Goal: Navigation & Orientation: Find specific page/section

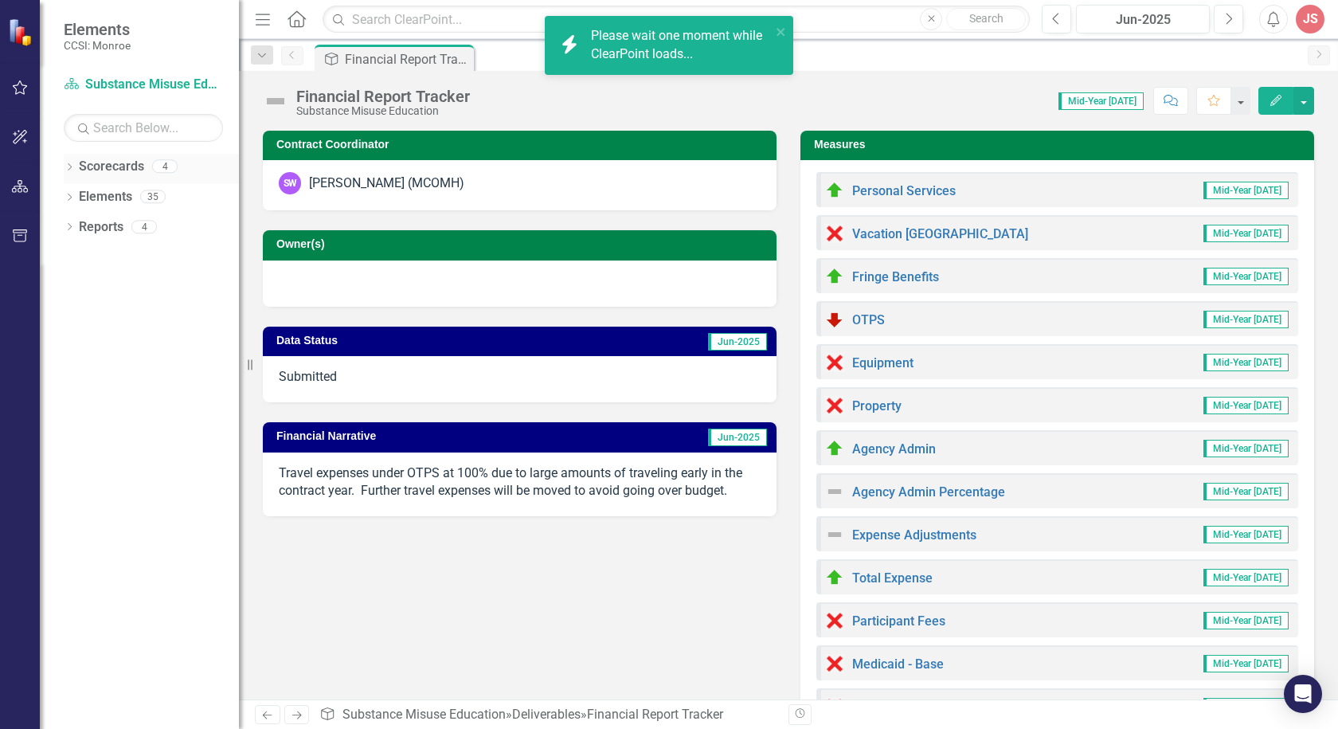
click at [68, 166] on icon "Dropdown" at bounding box center [69, 168] width 11 height 9
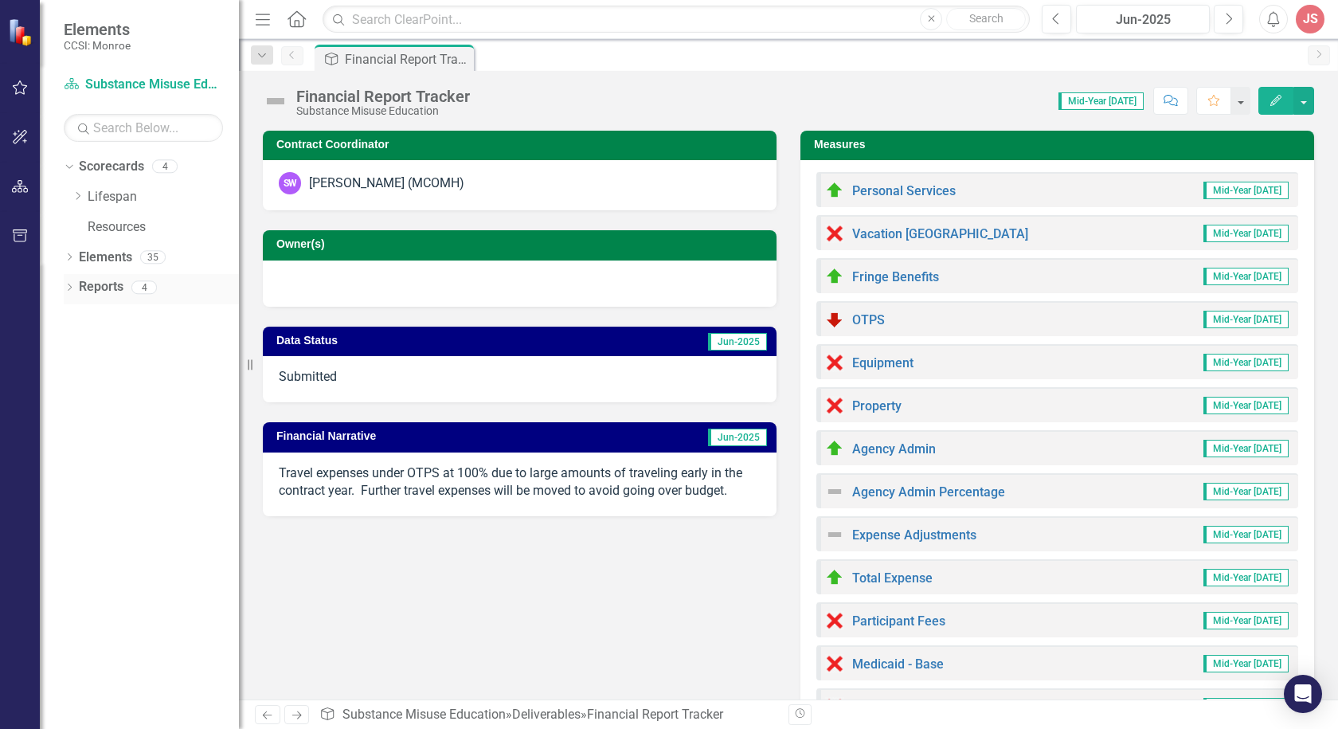
click at [65, 284] on icon "Dropdown" at bounding box center [69, 288] width 11 height 9
click at [139, 315] on link "Scorecard Scorecards" at bounding box center [129, 315] width 87 height 18
click at [130, 319] on link "Scorecard Scorecards" at bounding box center [129, 315] width 87 height 18
click at [123, 348] on link "Deliverable Deliverables" at bounding box center [132, 345] width 92 height 18
click at [73, 318] on icon "Dropdown" at bounding box center [76, 316] width 11 height 9
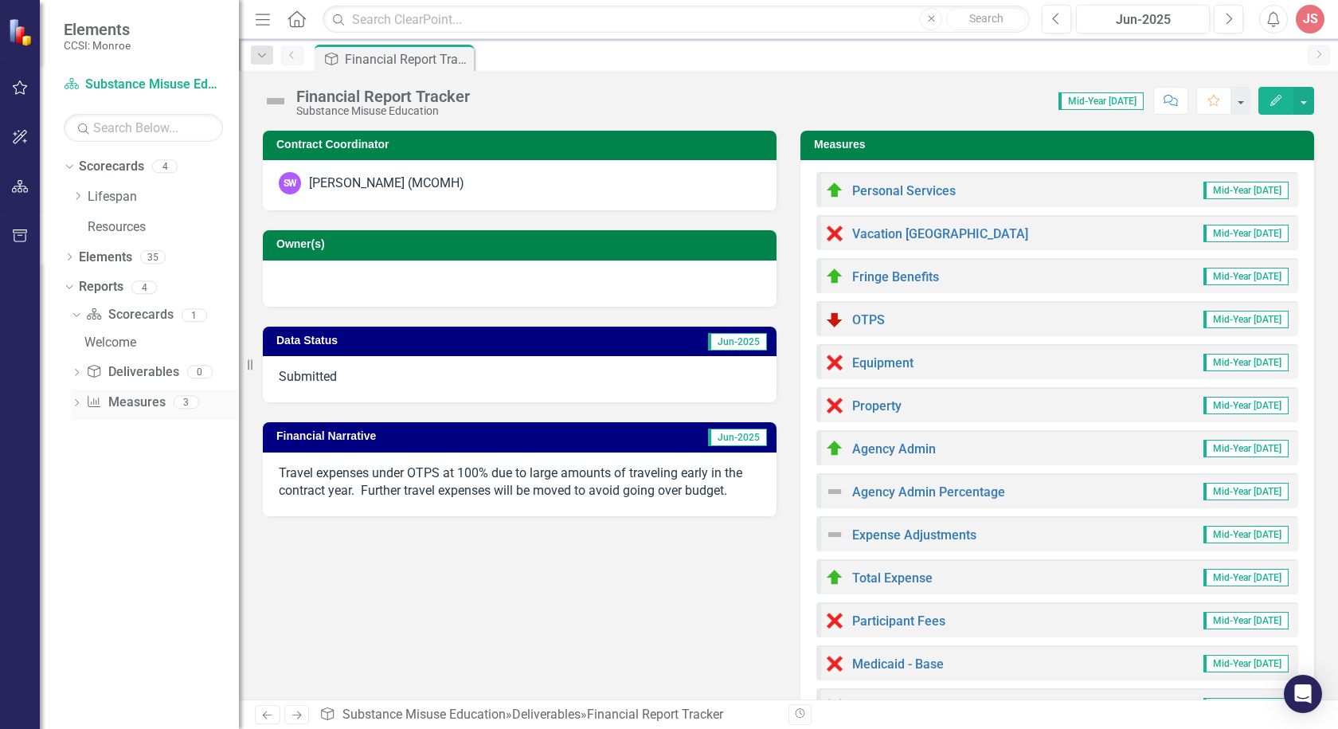
click at [75, 398] on div "Dropdown" at bounding box center [76, 404] width 11 height 14
click at [135, 407] on div "Financial Report" at bounding box center [161, 403] width 154 height 14
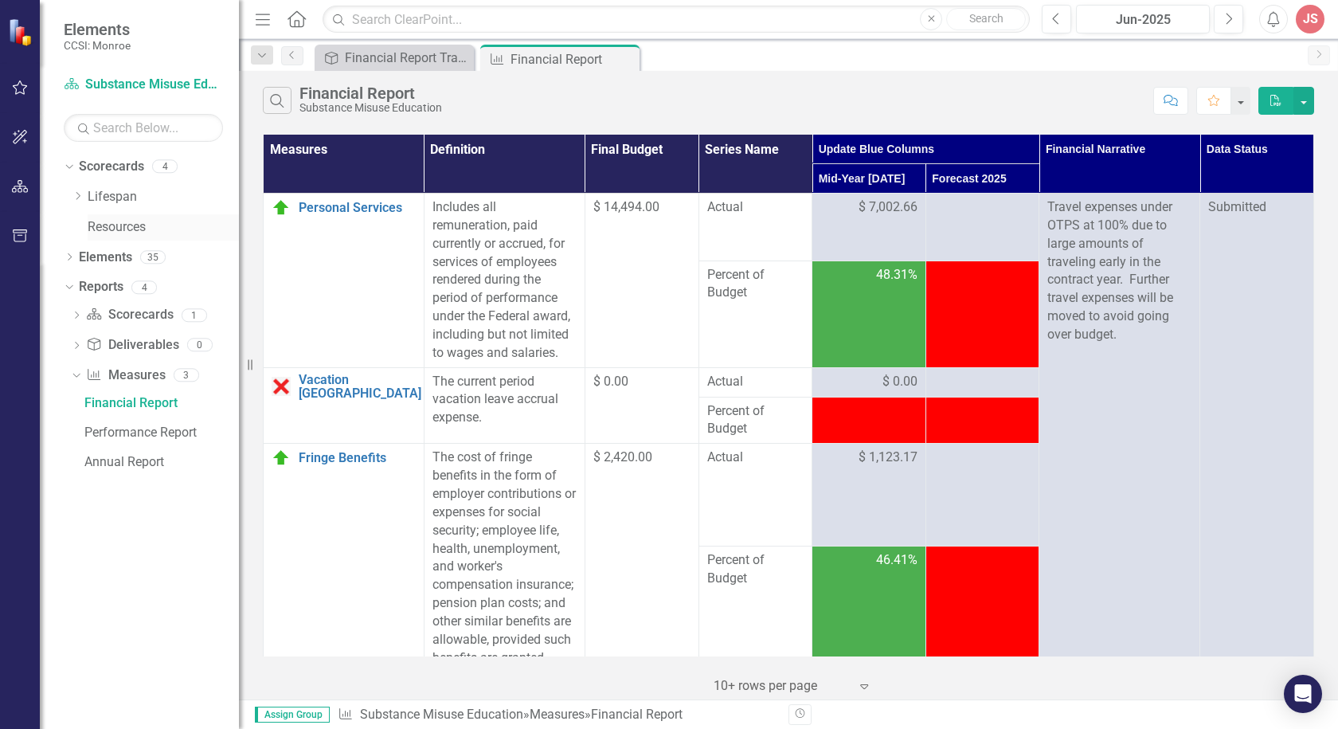
click at [97, 215] on div "Resources" at bounding box center [163, 227] width 151 height 26
click at [79, 193] on icon "Dropdown" at bounding box center [78, 196] width 12 height 10
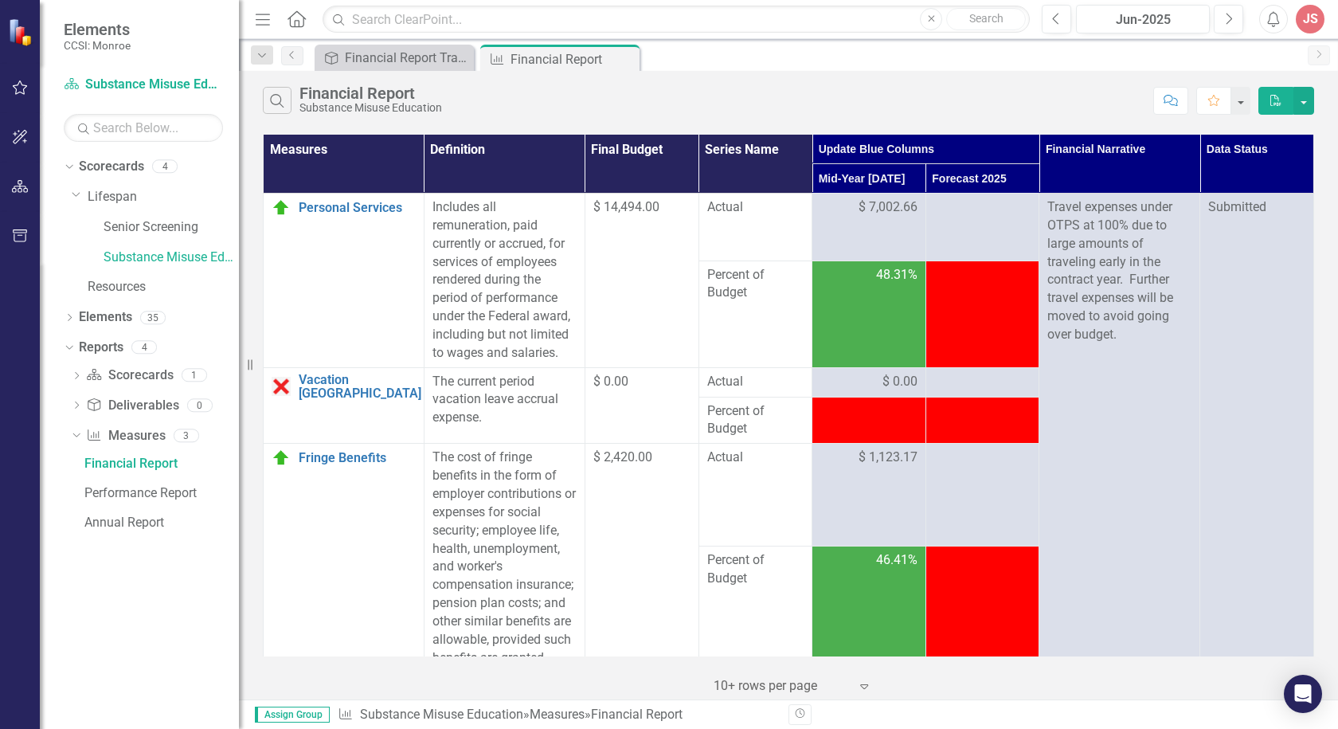
click at [157, 273] on div "Dropdown Lifespan Senior Screening Substance Misuse Education Resources" at bounding box center [155, 244] width 167 height 120
click at [153, 259] on link "Substance Misuse Education" at bounding box center [171, 257] width 135 height 18
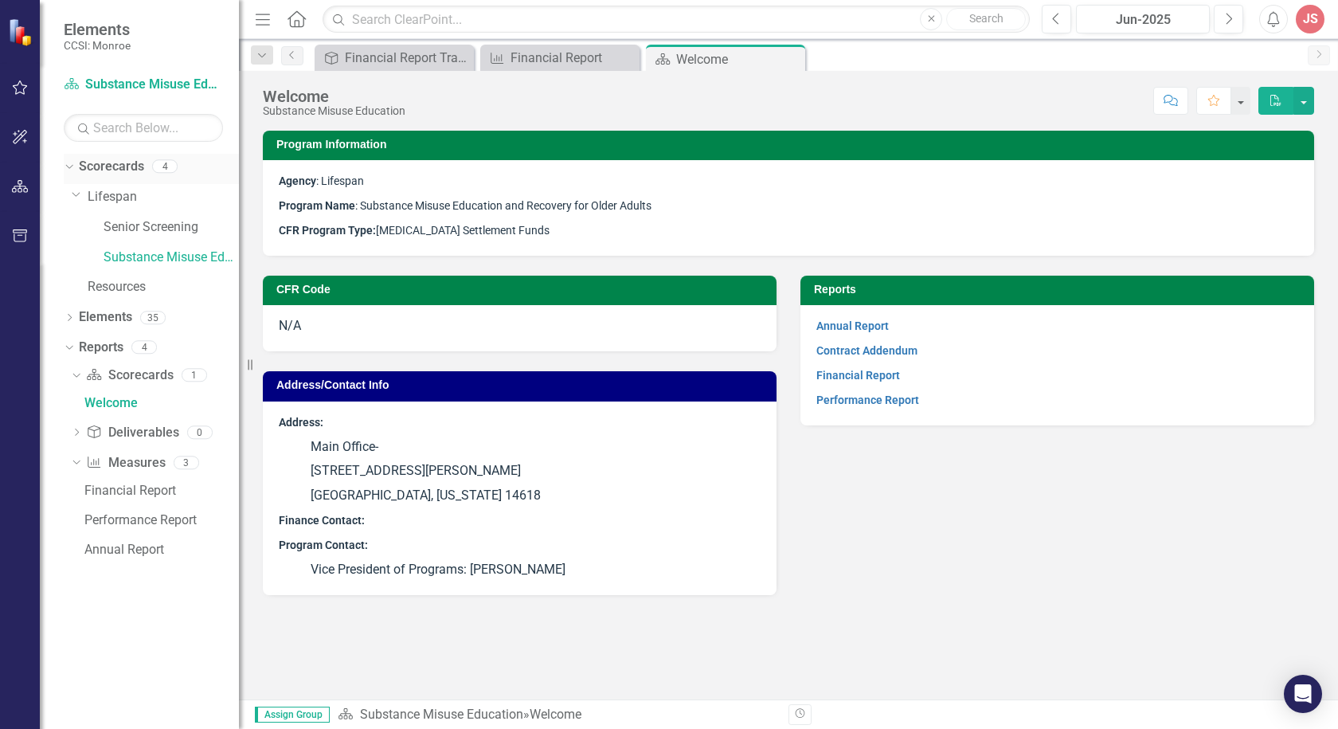
click at [92, 166] on link "Scorecards" at bounding box center [111, 167] width 65 height 18
click at [158, 166] on div "4" at bounding box center [164, 167] width 25 height 14
click at [107, 164] on link "Scorecards" at bounding box center [111, 167] width 65 height 18
click at [67, 165] on icon "Dropdown" at bounding box center [67, 165] width 9 height 11
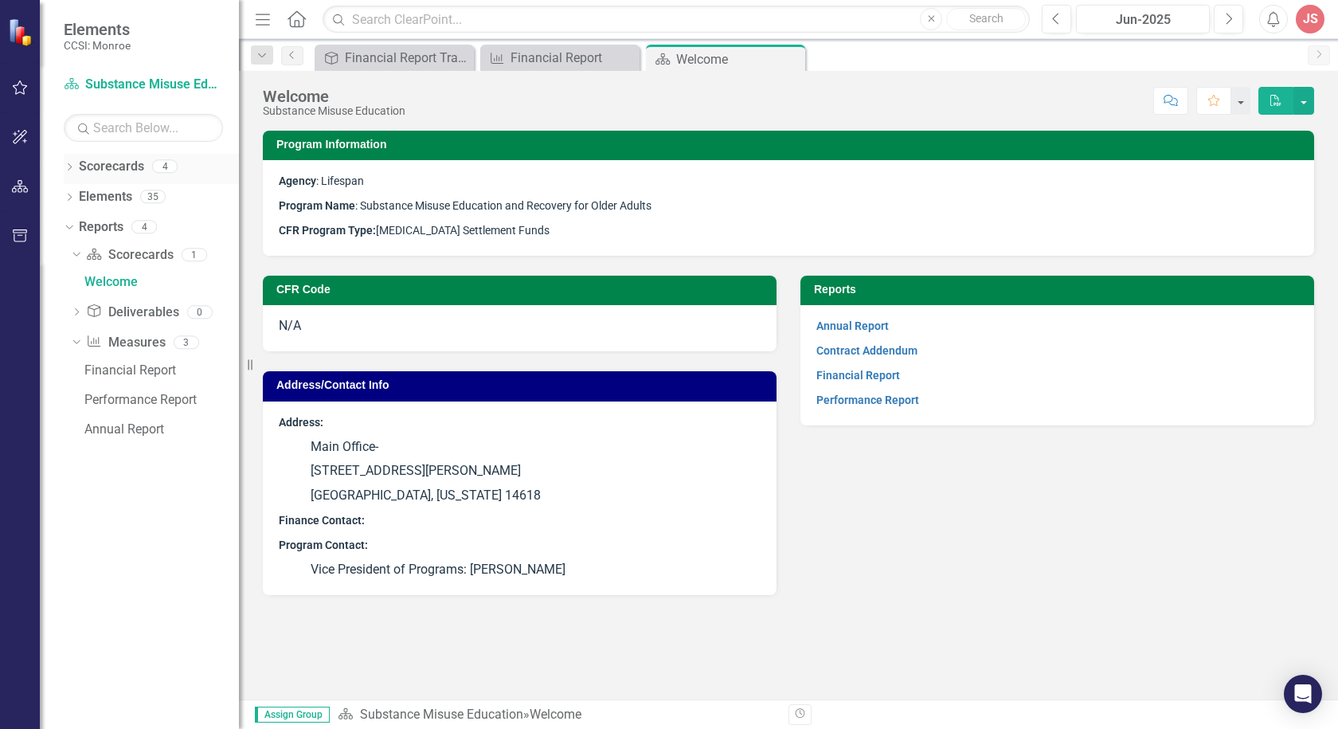
click at [101, 165] on link "Scorecards" at bounding box center [111, 167] width 65 height 18
click at [162, 166] on div "4" at bounding box center [164, 167] width 25 height 14
click at [71, 170] on icon "Dropdown" at bounding box center [69, 168] width 11 height 9
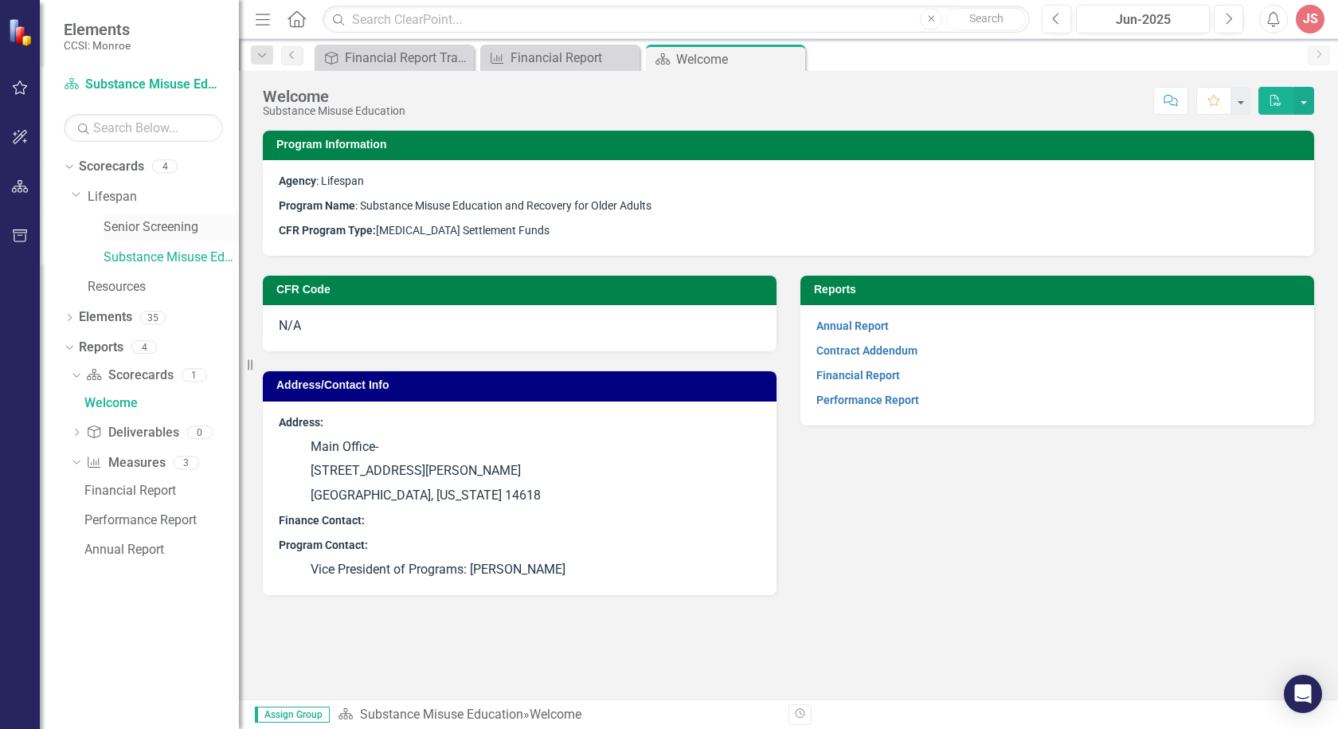
click at [140, 226] on link "Senior Screening" at bounding box center [171, 227] width 135 height 18
click at [111, 197] on link "Lifespan" at bounding box center [163, 197] width 151 height 18
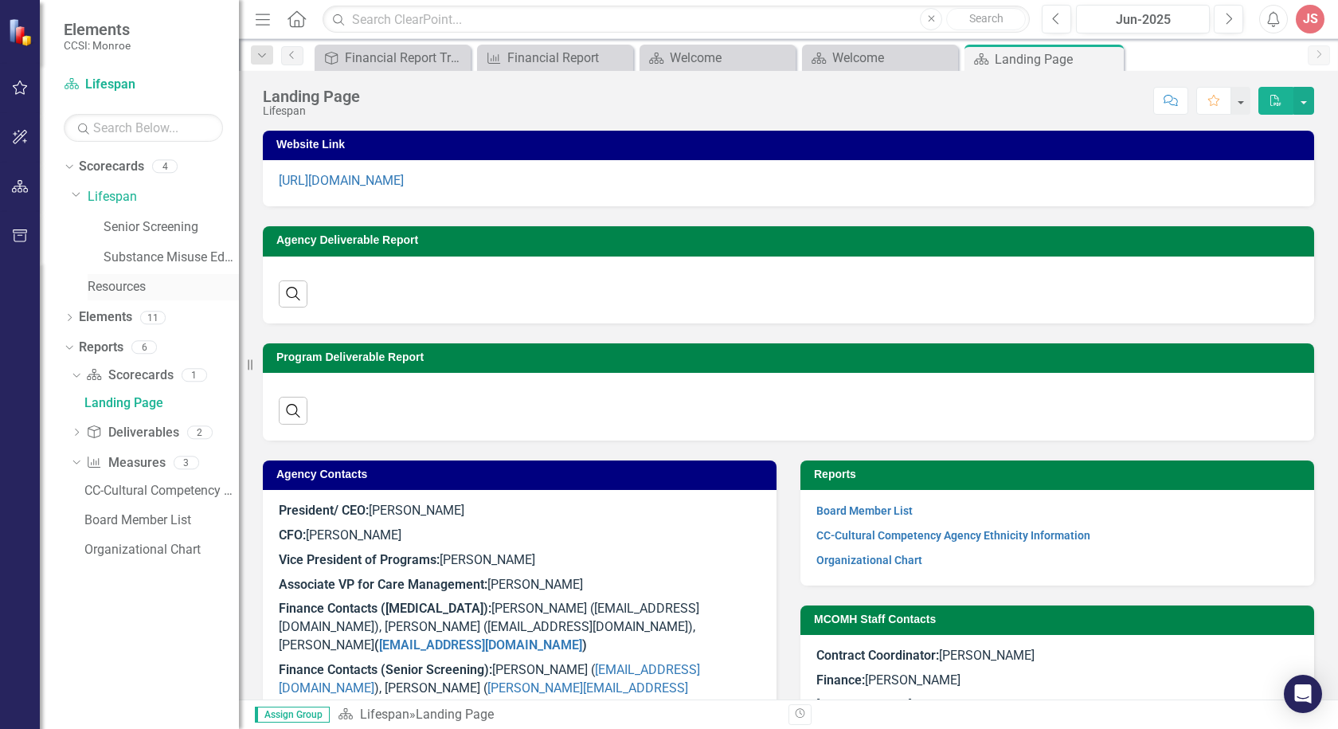
click at [100, 287] on link "Resources" at bounding box center [163, 287] width 151 height 18
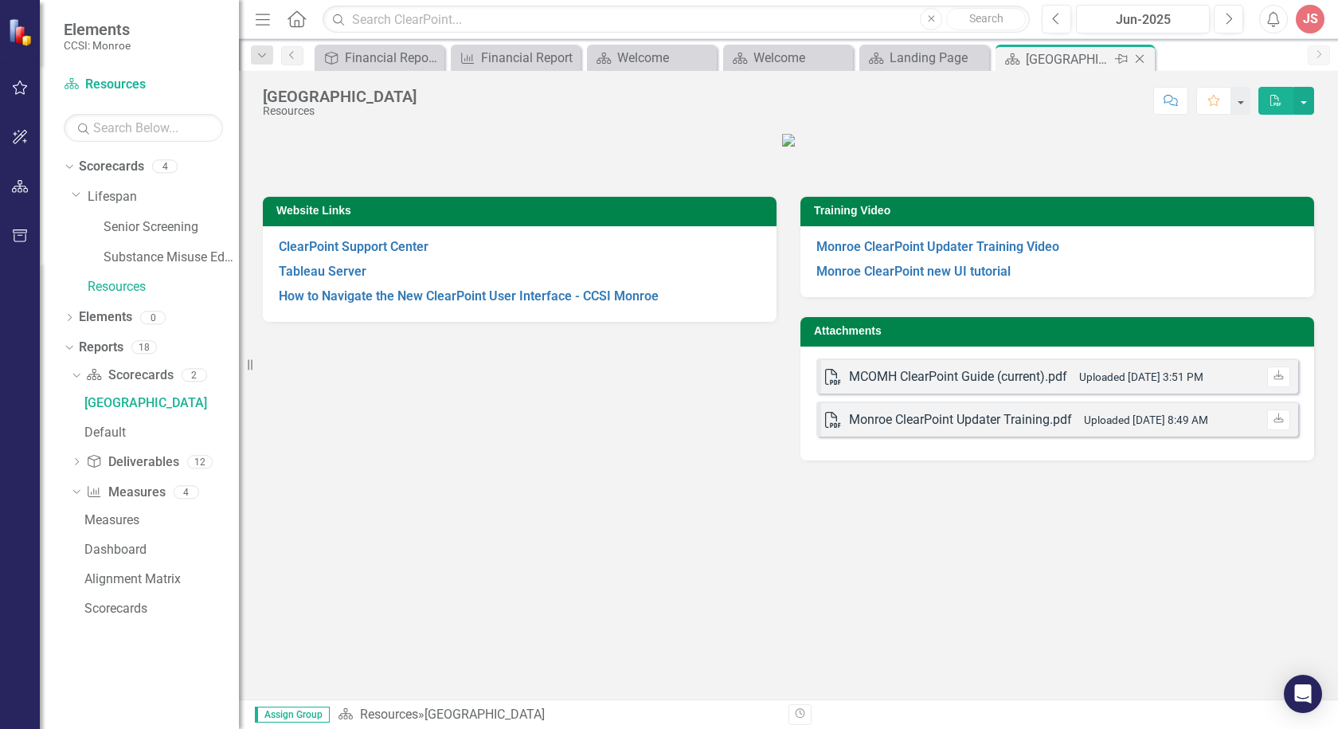
click at [1141, 55] on icon "Close" at bounding box center [1140, 59] width 16 height 13
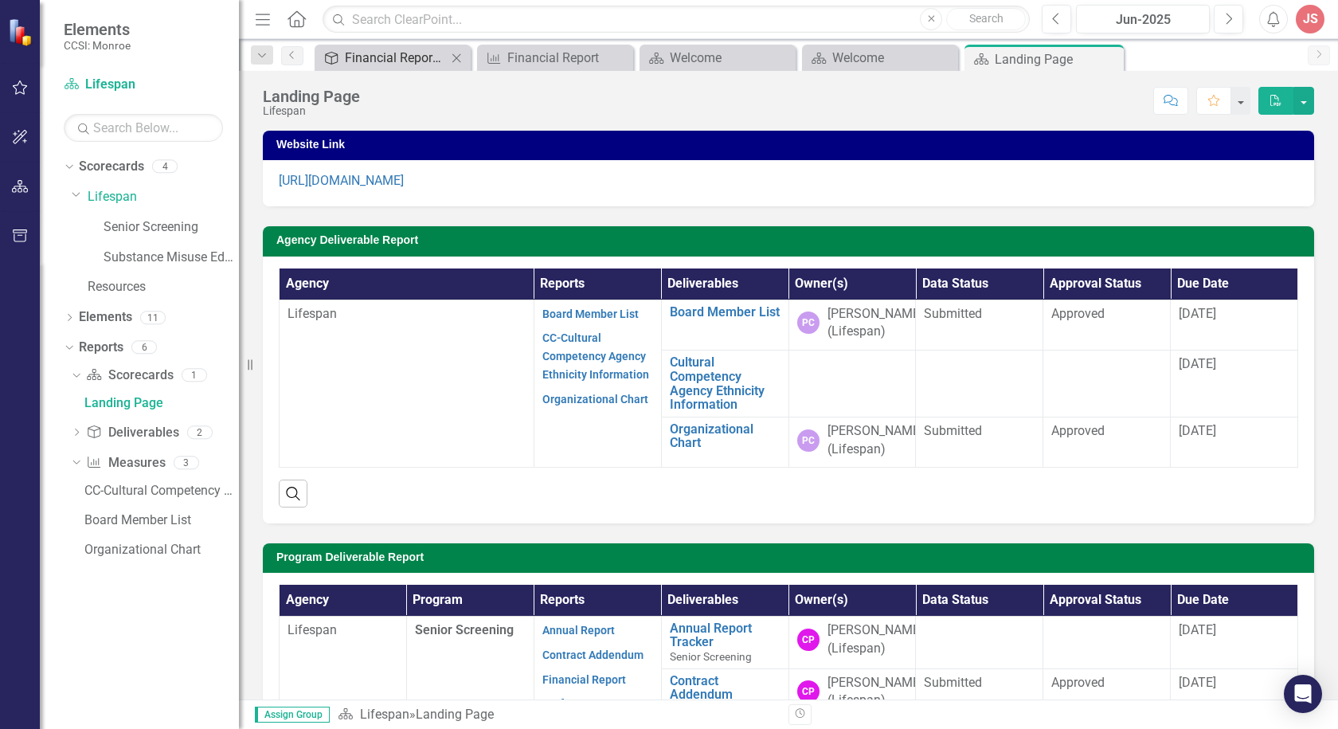
click at [404, 56] on div "Financial Report Tracker" at bounding box center [396, 58] width 102 height 20
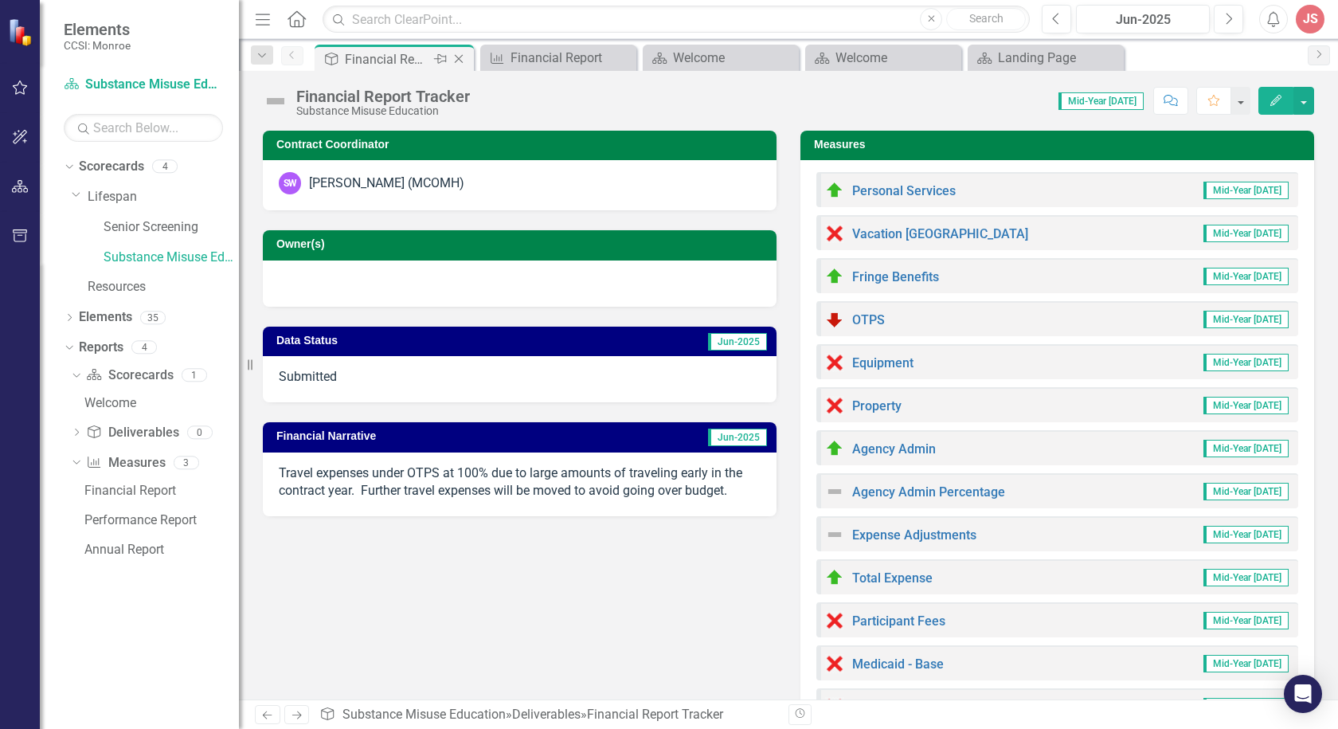
click at [462, 57] on icon "Close" at bounding box center [459, 59] width 16 height 13
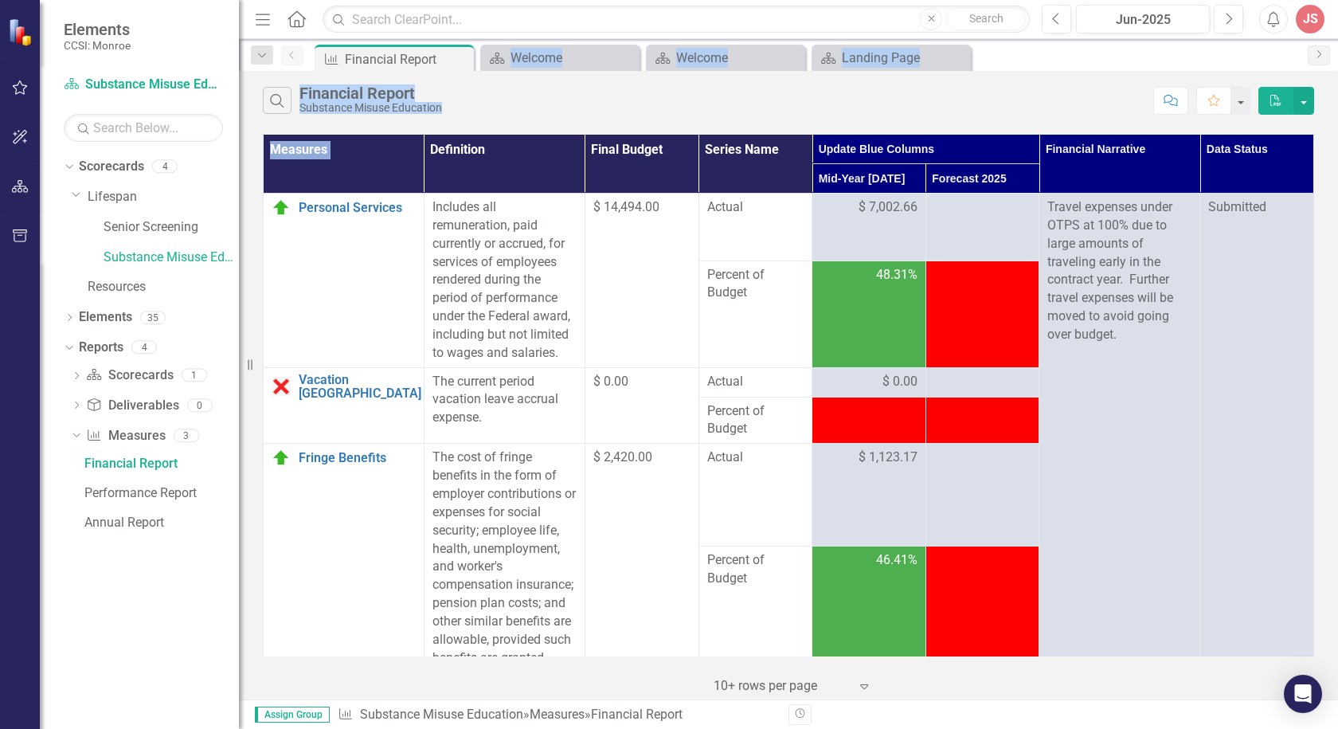
drag, startPoint x: 462, startPoint y: 57, endPoint x: 507, endPoint y: 166, distance: 118.9
click at [507, 166] on div "Menu Home Search Close Search Previous Jun-2025 Next Alerts JS User Edit Profil…" at bounding box center [788, 364] width 1099 height 729
click at [463, 56] on icon "Close" at bounding box center [459, 59] width 16 height 13
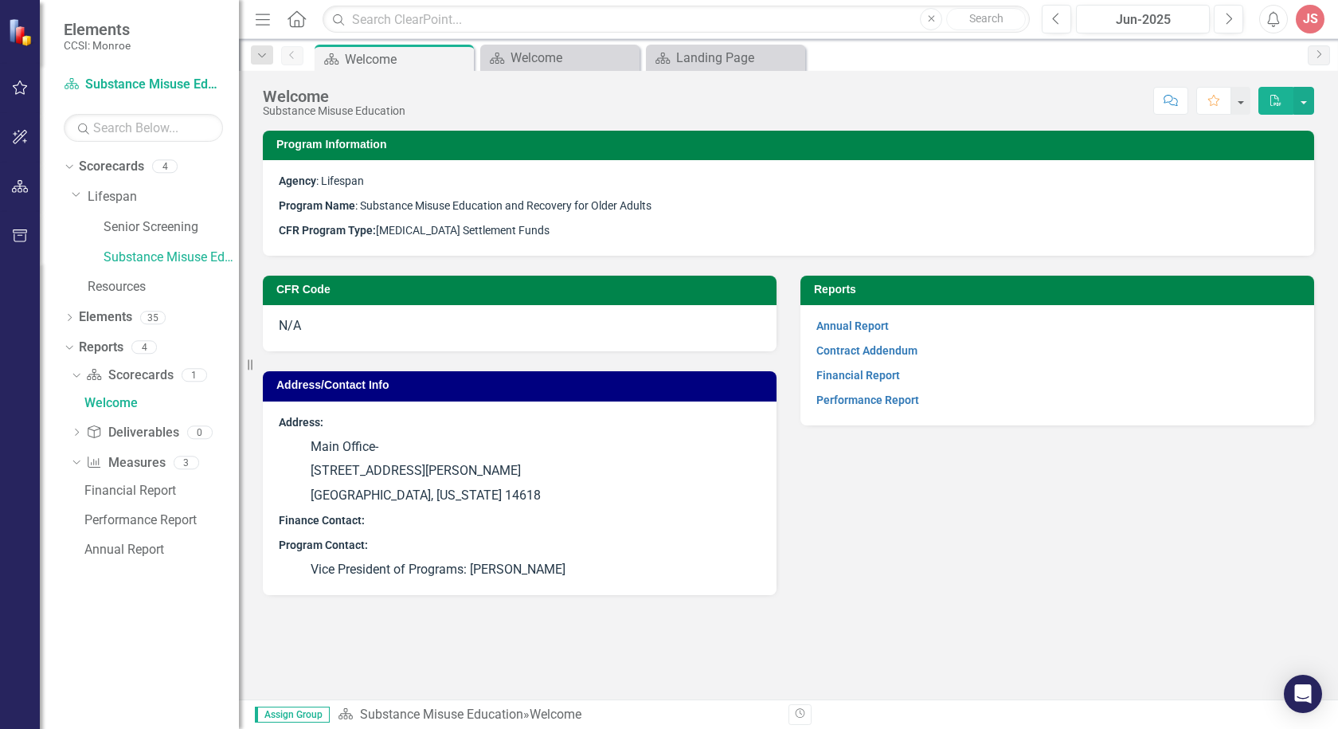
click at [0, 0] on icon "Close" at bounding box center [0, 0] width 0 height 0
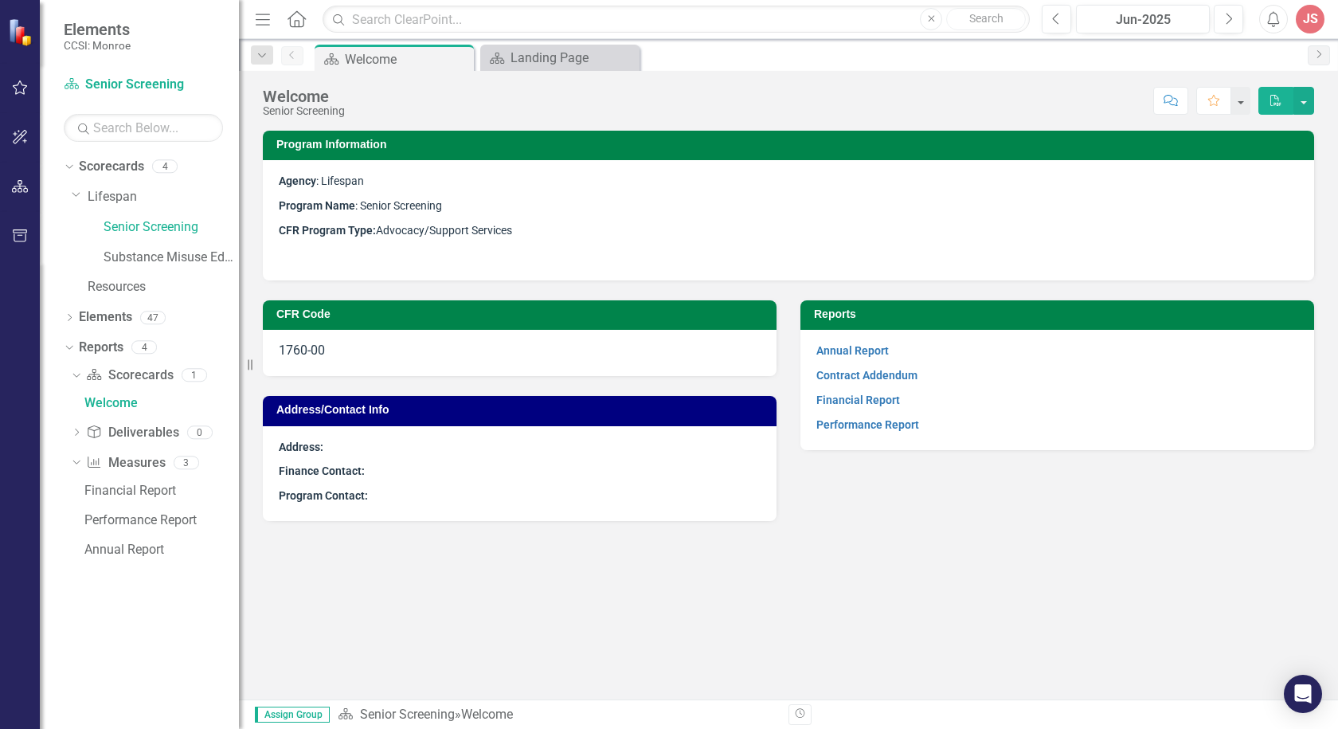
click at [0, 0] on icon "Close" at bounding box center [0, 0] width 0 height 0
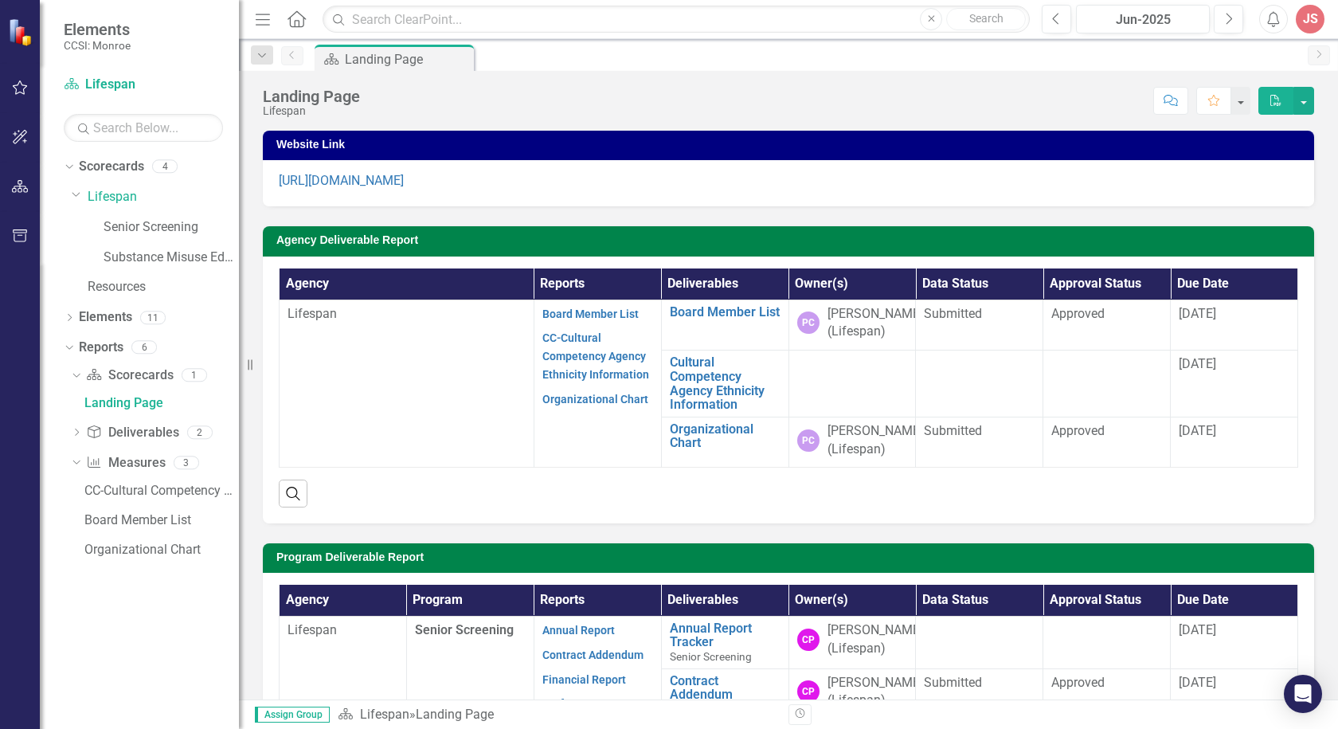
click at [0, 0] on icon "Pin" at bounding box center [0, 0] width 0 height 0
click at [464, 56] on icon "Pin" at bounding box center [458, 60] width 13 height 16
click at [515, 55] on div "Scorecard Landing Page Pin" at bounding box center [805, 57] width 988 height 25
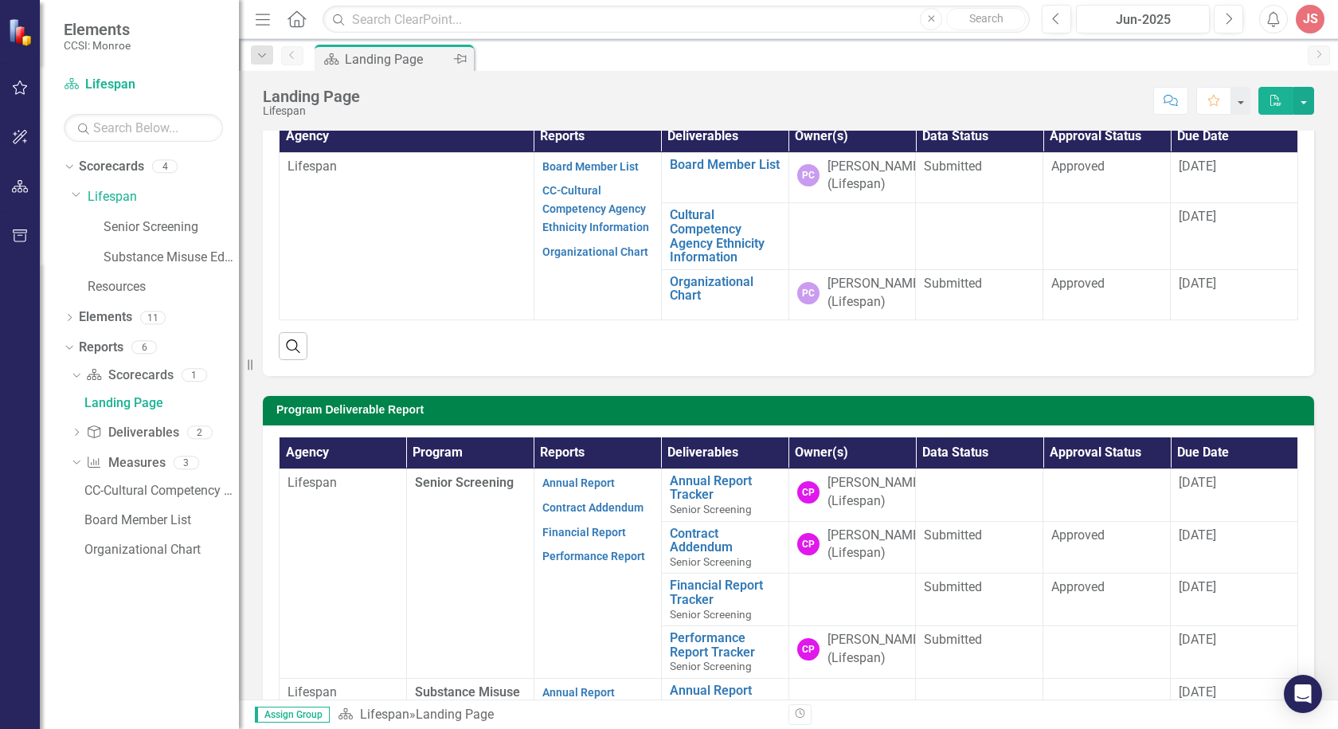
scroll to position [557, 0]
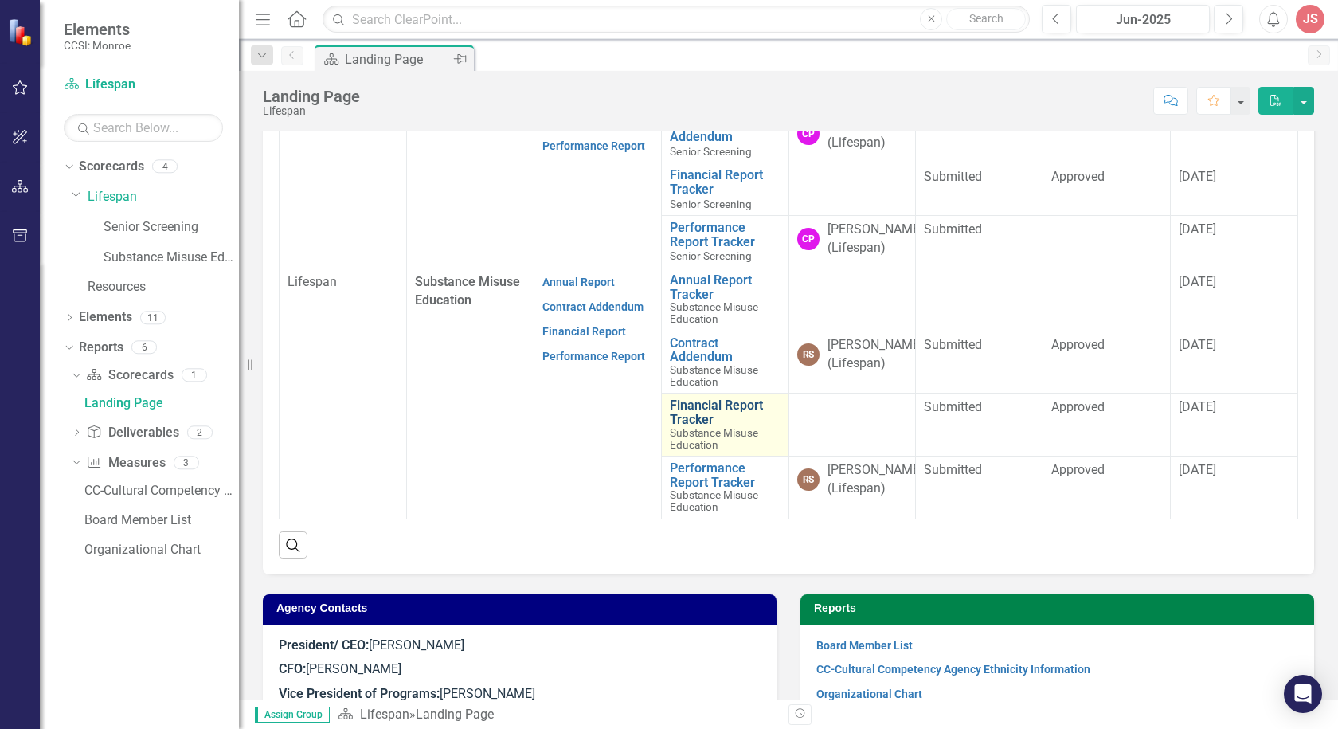
drag, startPoint x: 857, startPoint y: 511, endPoint x: 763, endPoint y: 511, distance: 94.0
click at [854, 456] on td at bounding box center [851, 424] width 127 height 63
click at [74, 373] on icon "Dropdown" at bounding box center [74, 374] width 9 height 11
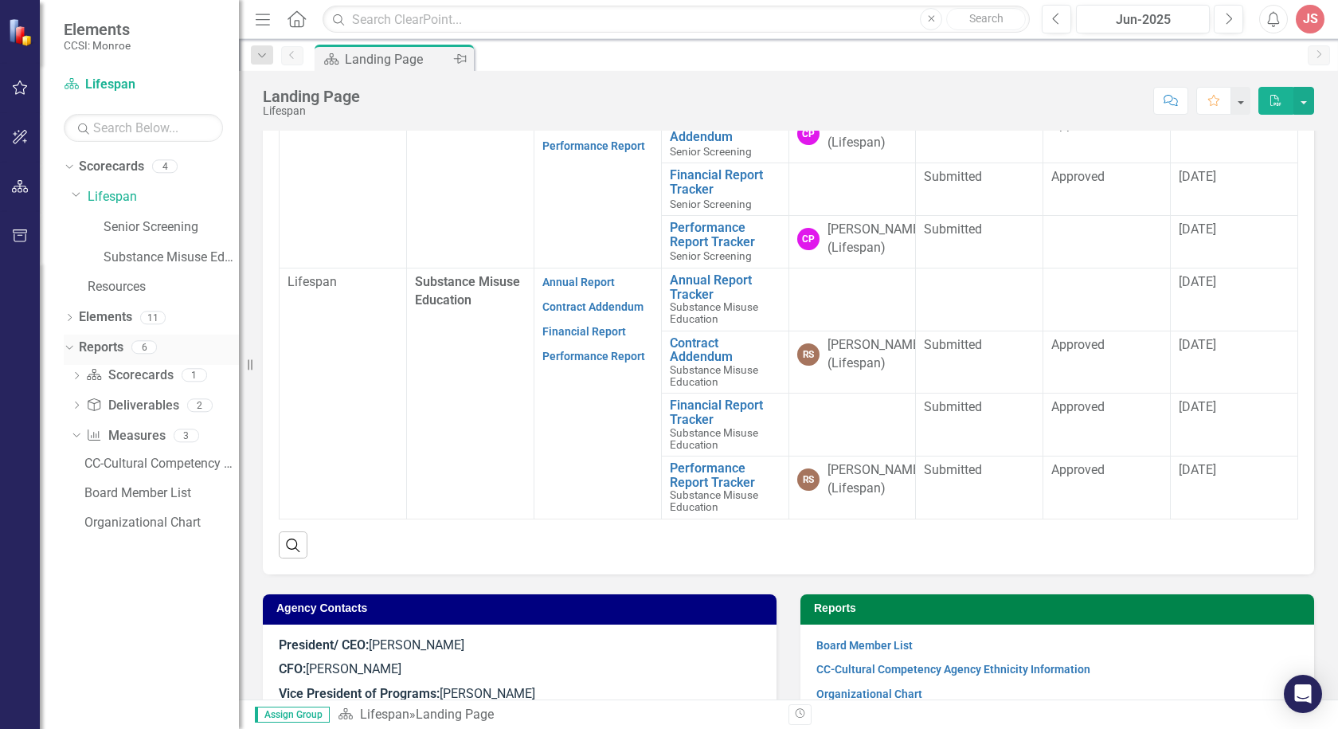
click at [69, 346] on icon "Dropdown" at bounding box center [67, 346] width 9 height 11
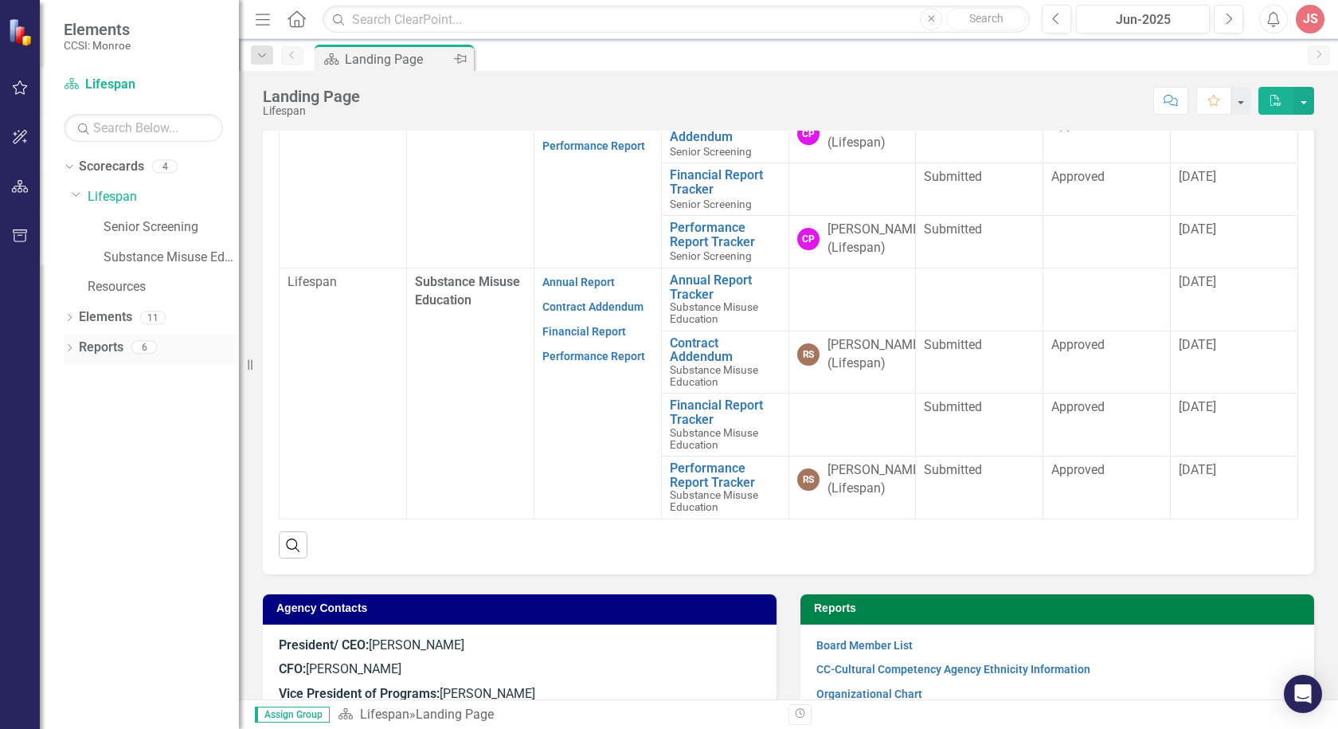
click at [88, 343] on link "Reports" at bounding box center [101, 347] width 45 height 18
drag, startPoint x: 96, startPoint y: 346, endPoint x: 107, endPoint y: 353, distance: 12.6
click at [107, 353] on link "Reports" at bounding box center [101, 347] width 45 height 18
click at [145, 344] on div "6" at bounding box center [143, 348] width 25 height 14
click at [65, 347] on icon "Dropdown" at bounding box center [69, 349] width 11 height 9
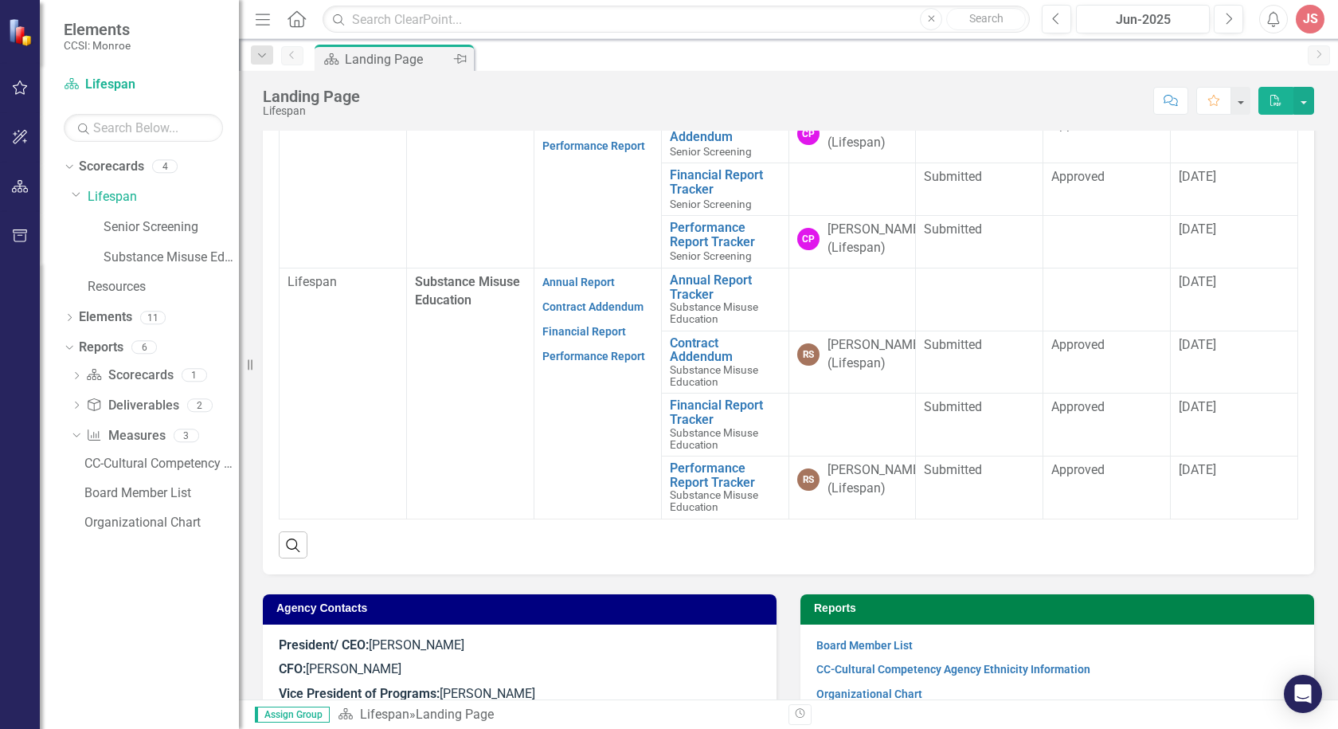
click at [70, 434] on div "Dropdown Scorecard Scorecards 1 Landing Page Dropdown Deliverable Deliverables …" at bounding box center [151, 450] width 175 height 177
click at [73, 433] on icon "Dropdown" at bounding box center [74, 434] width 9 height 11
click at [73, 402] on icon "Dropdown" at bounding box center [76, 406] width 11 height 9
click at [73, 402] on icon "Dropdown" at bounding box center [74, 404] width 9 height 11
click at [74, 373] on icon "Dropdown" at bounding box center [76, 377] width 11 height 9
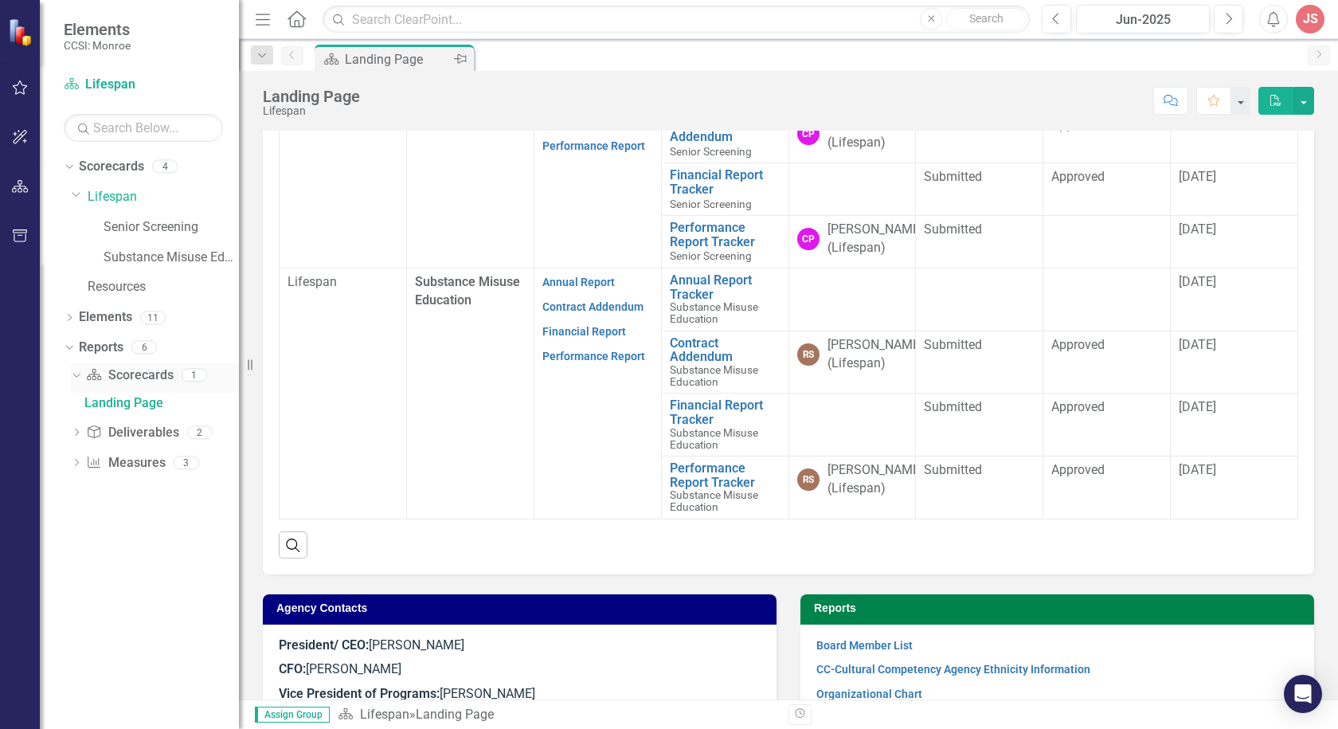
click at [74, 373] on icon "Dropdown" at bounding box center [74, 374] width 9 height 11
click at [68, 343] on icon "Dropdown" at bounding box center [67, 346] width 9 height 11
click at [68, 343] on div "Dropdown" at bounding box center [69, 349] width 11 height 14
click at [143, 436] on link "Measure Measures" at bounding box center [125, 436] width 79 height 18
click at [83, 436] on div "Dropdown Measure Measures 3" at bounding box center [155, 438] width 168 height 30
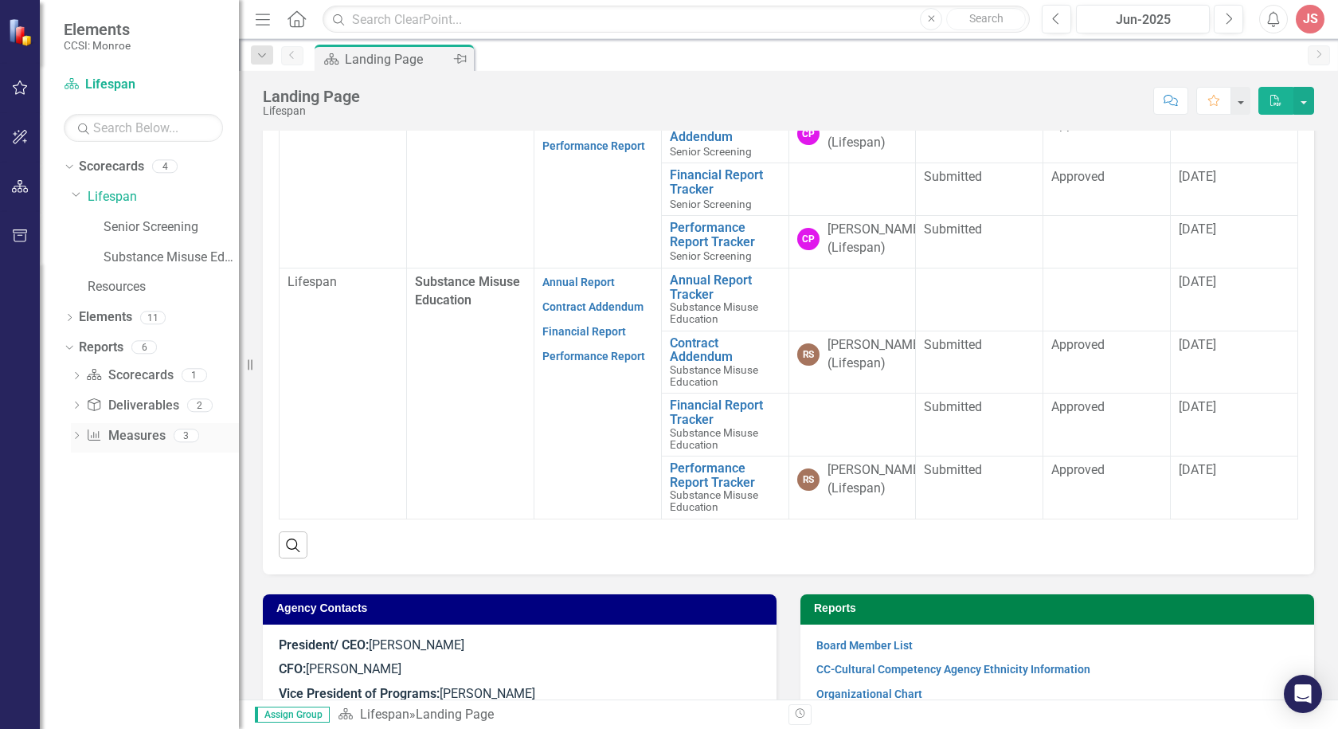
click at [75, 435] on icon "Dropdown" at bounding box center [76, 436] width 11 height 9
click at [76, 436] on icon at bounding box center [75, 435] width 7 height 4
click at [73, 399] on div "Dropdown Deliverable Deliverables 2" at bounding box center [155, 408] width 168 height 30
click at [80, 405] on icon "Dropdown" at bounding box center [76, 406] width 11 height 9
click at [78, 405] on icon "Dropdown" at bounding box center [74, 404] width 9 height 11
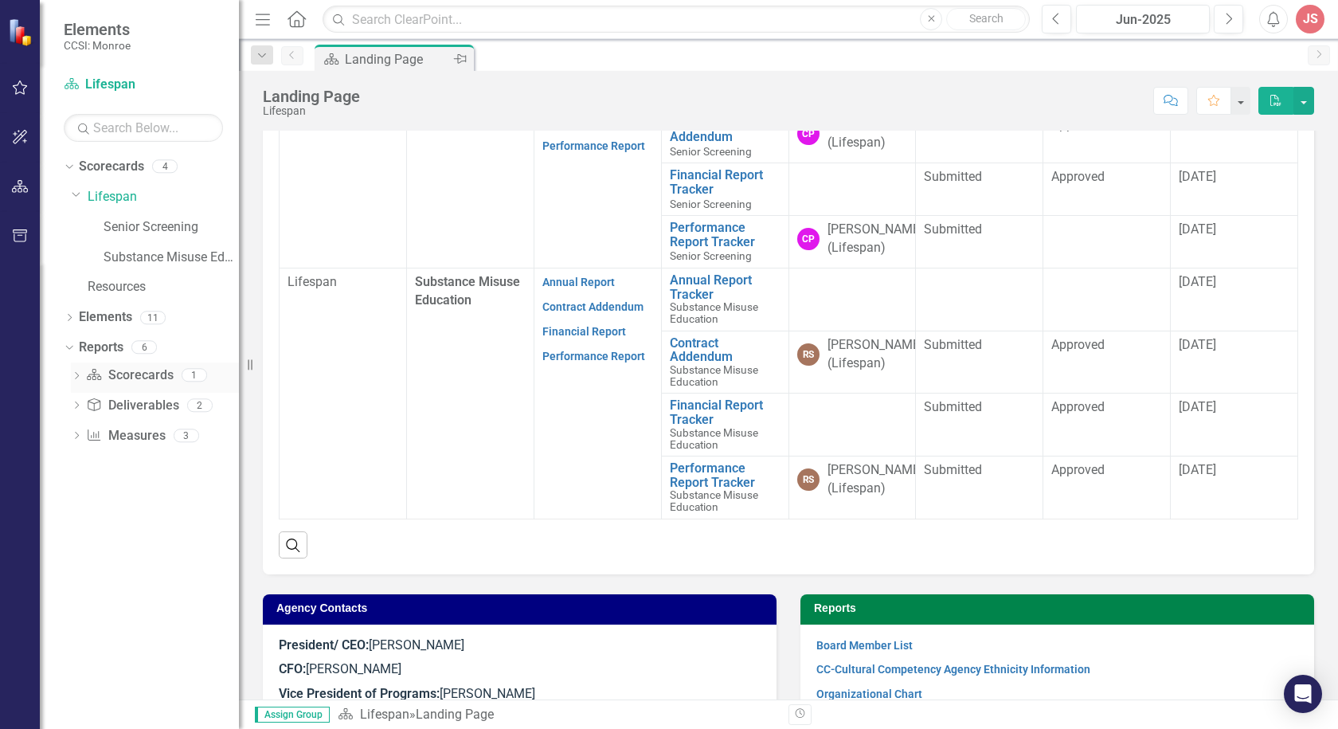
click at [74, 373] on icon "Dropdown" at bounding box center [76, 377] width 11 height 9
click at [74, 373] on icon "Dropdown" at bounding box center [74, 374] width 9 height 11
click at [68, 315] on icon at bounding box center [70, 317] width 4 height 7
click at [76, 373] on div "Dropdown" at bounding box center [77, 380] width 11 height 14
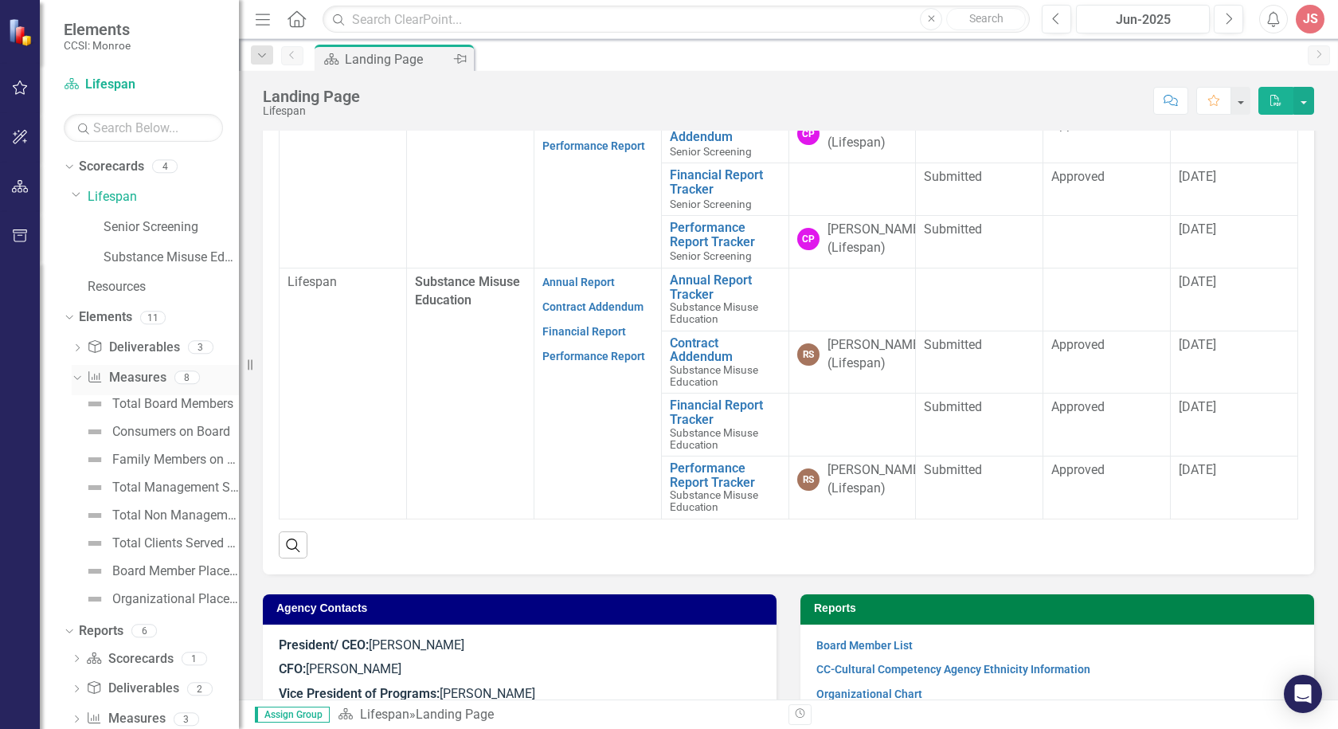
click at [76, 373] on icon "Dropdown" at bounding box center [75, 376] width 9 height 11
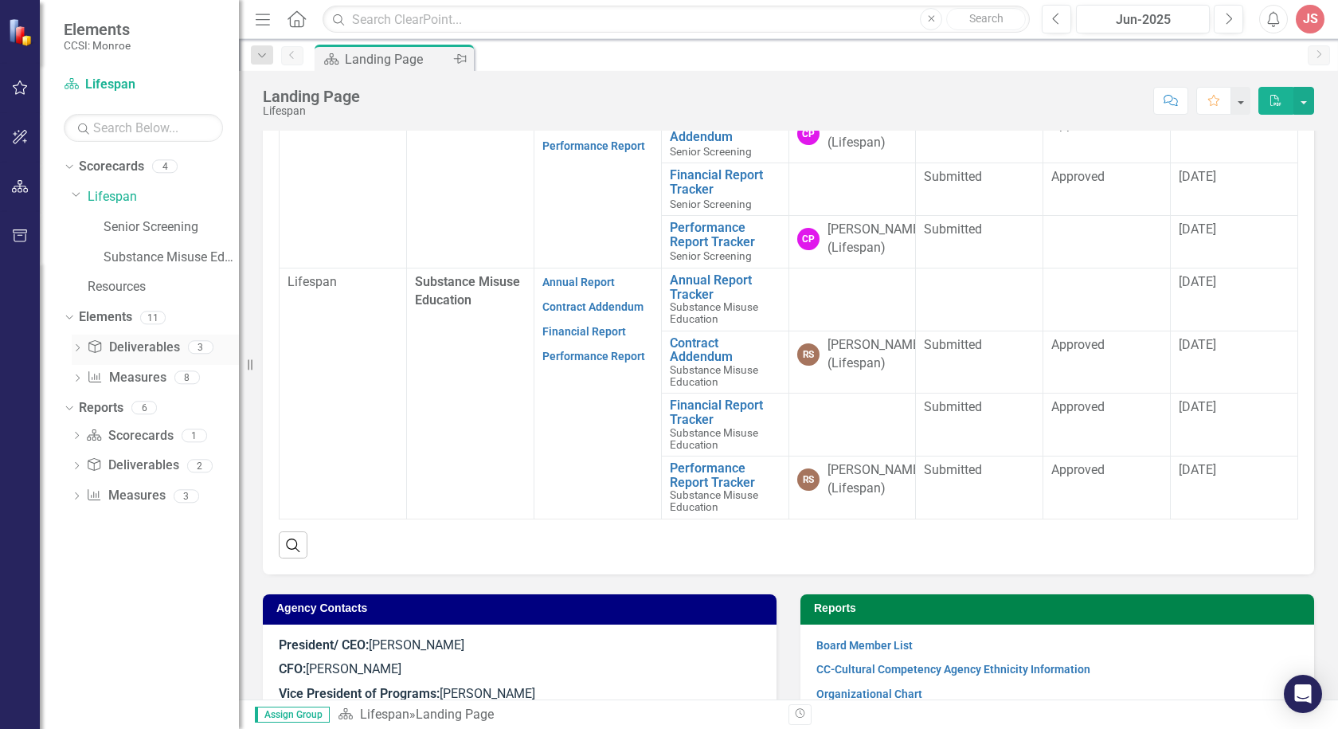
click at [77, 347] on icon "Dropdown" at bounding box center [77, 349] width 11 height 9
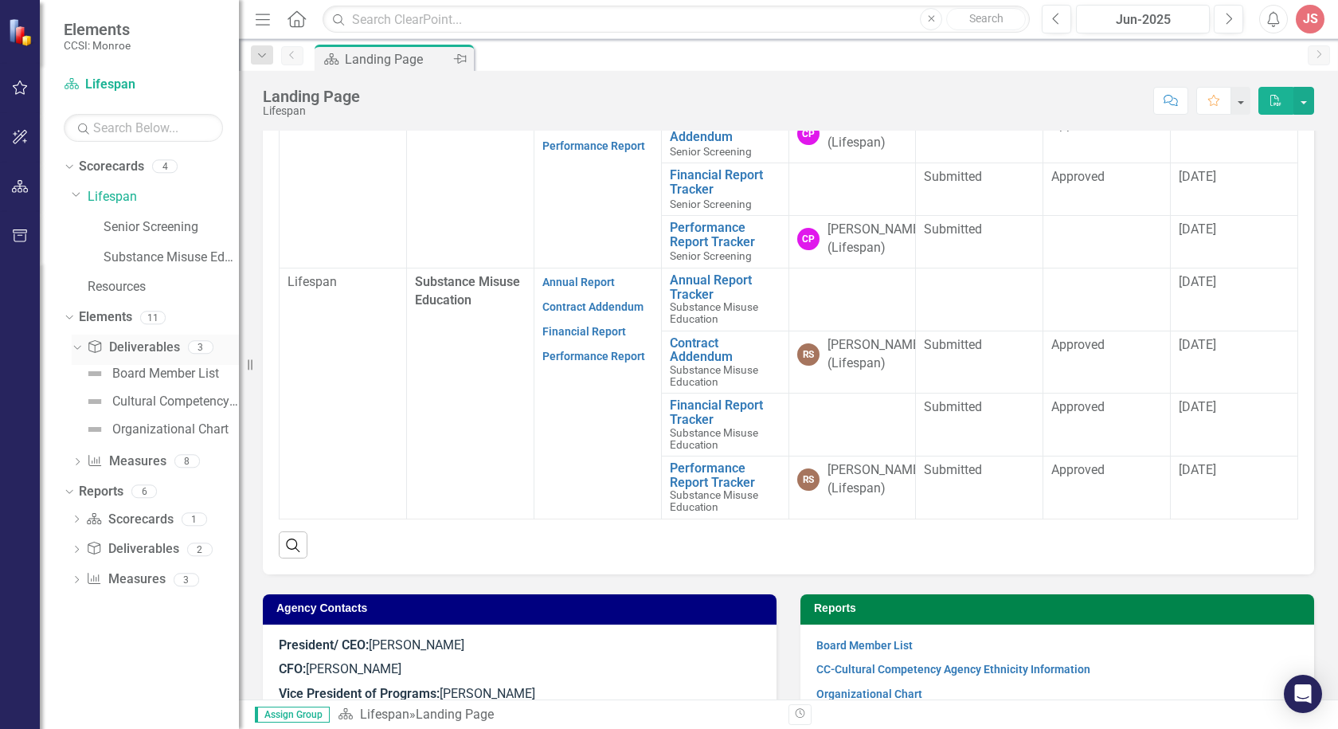
click at [77, 347] on icon "Dropdown" at bounding box center [75, 346] width 9 height 11
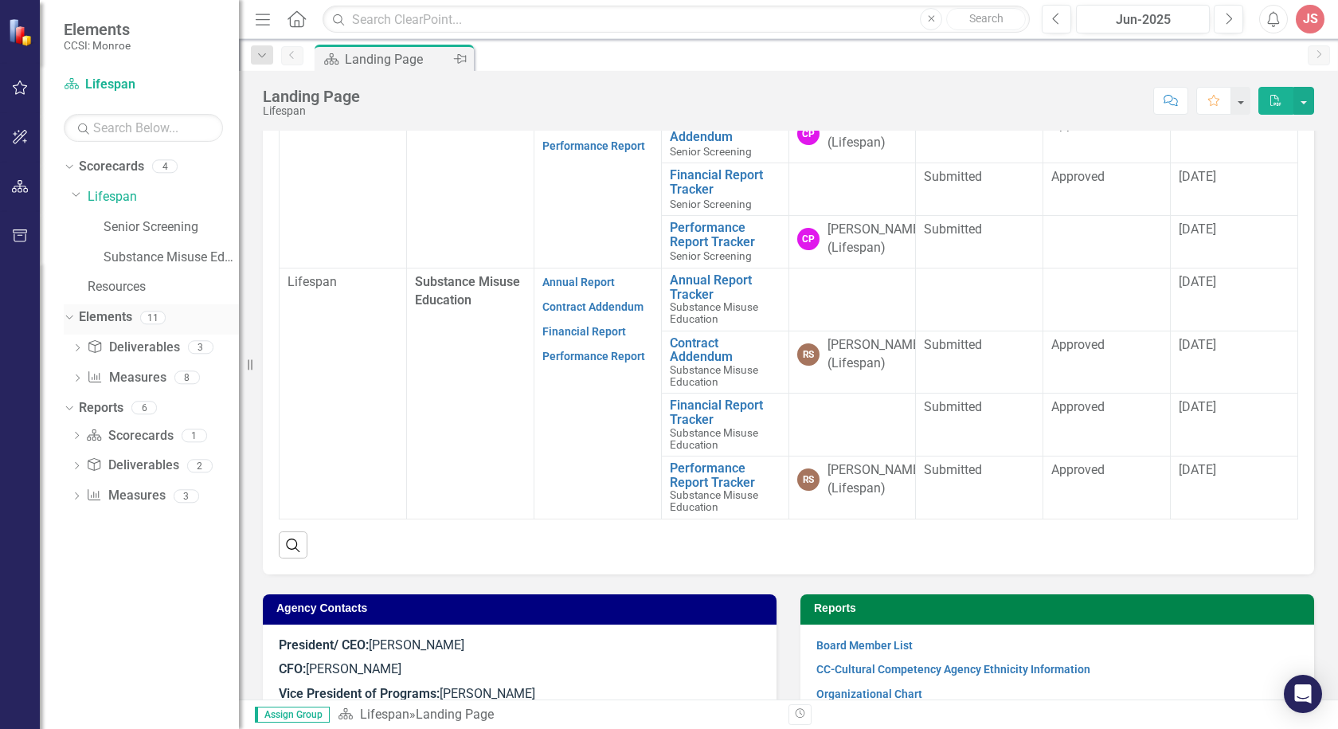
click at [68, 320] on icon "Dropdown" at bounding box center [67, 316] width 9 height 11
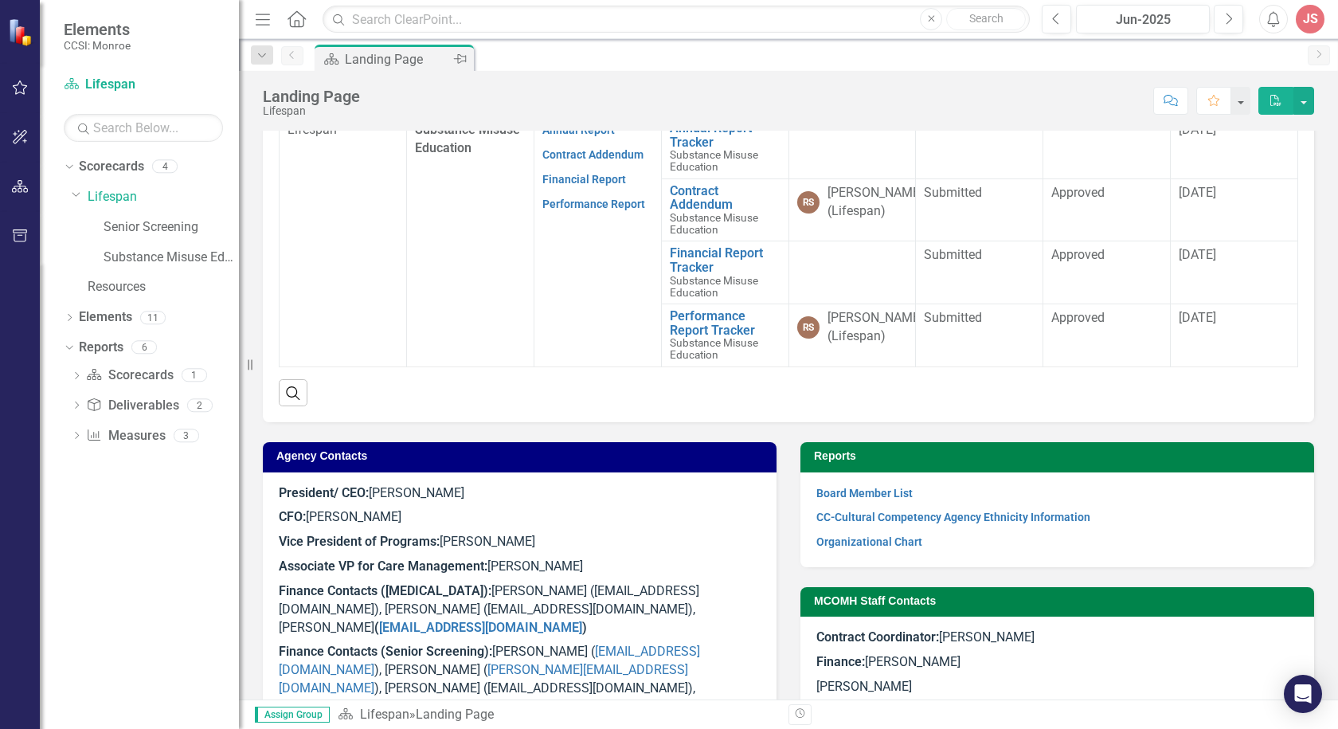
scroll to position [855, 0]
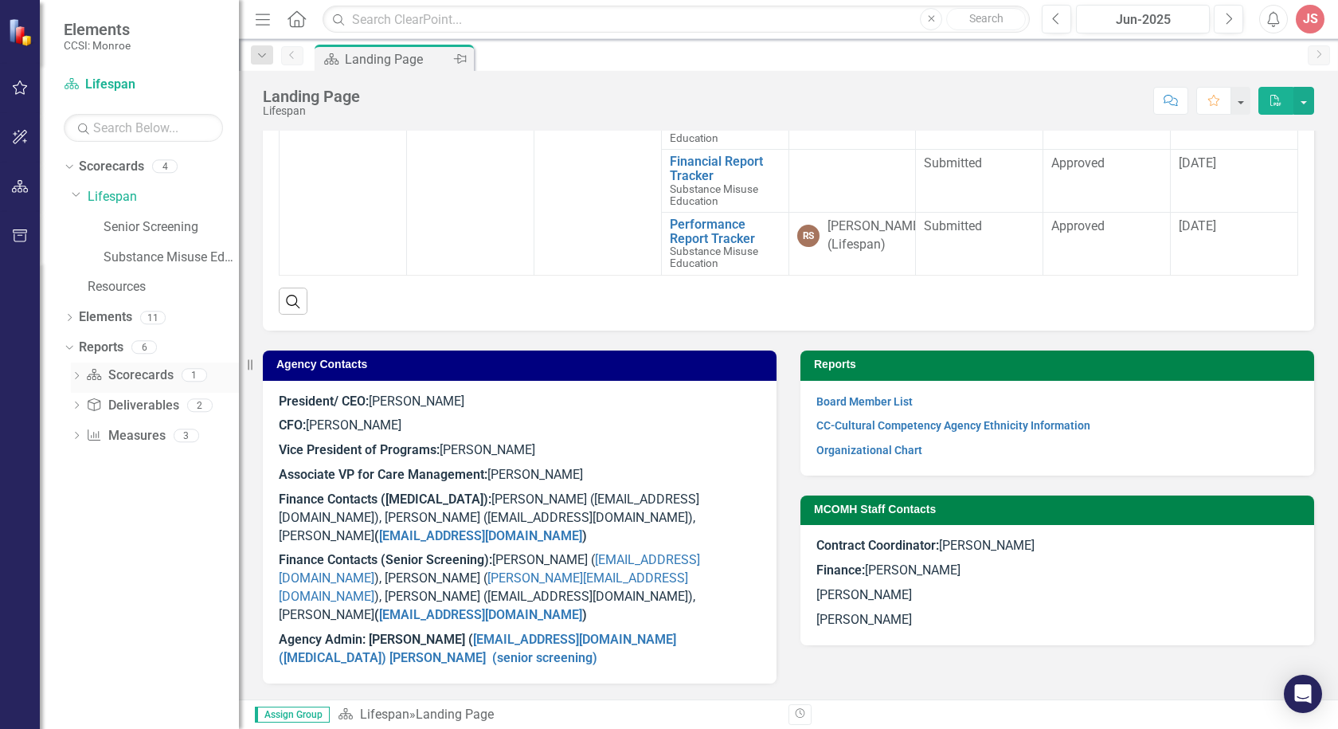
click at [82, 377] on icon "Dropdown" at bounding box center [76, 377] width 11 height 9
click at [168, 373] on link "Scorecard Scorecards" at bounding box center [129, 375] width 87 height 18
click at [135, 405] on div "Landing Page" at bounding box center [161, 403] width 154 height 14
click at [144, 397] on div "Landing Page" at bounding box center [161, 403] width 154 height 14
click at [980, 553] on span "Contract Coordinator: [PERSON_NAME]" at bounding box center [925, 545] width 218 height 15
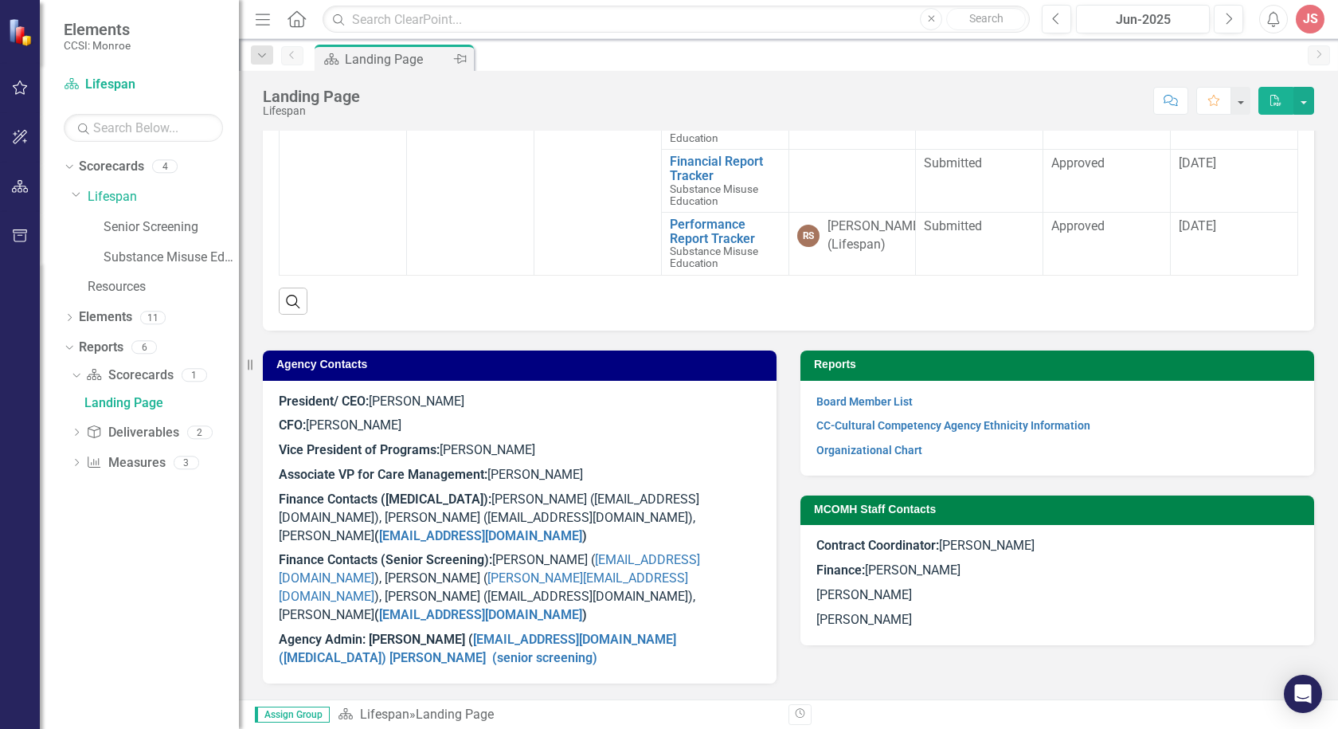
click at [916, 553] on strong "Contract Coordinator:" at bounding box center [877, 545] width 123 height 15
click at [890, 583] on p "Finance: [PERSON_NAME]" at bounding box center [1057, 570] width 482 height 25
click at [976, 553] on span "Contract Coordinator: [PERSON_NAME]" at bounding box center [925, 545] width 218 height 15
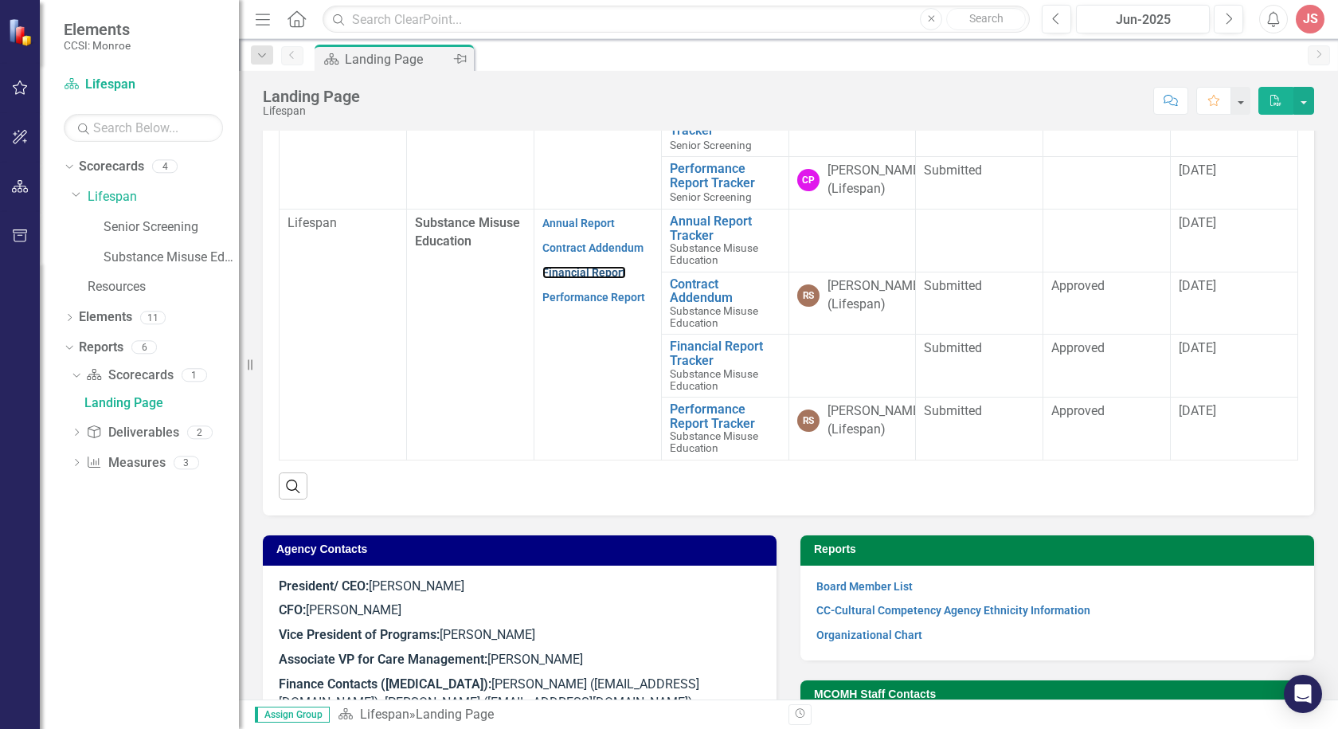
drag, startPoint x: 586, startPoint y: 351, endPoint x: 55, endPoint y: 589, distance: 582.1
click at [586, 279] on link "Financial Report" at bounding box center [584, 272] width 84 height 13
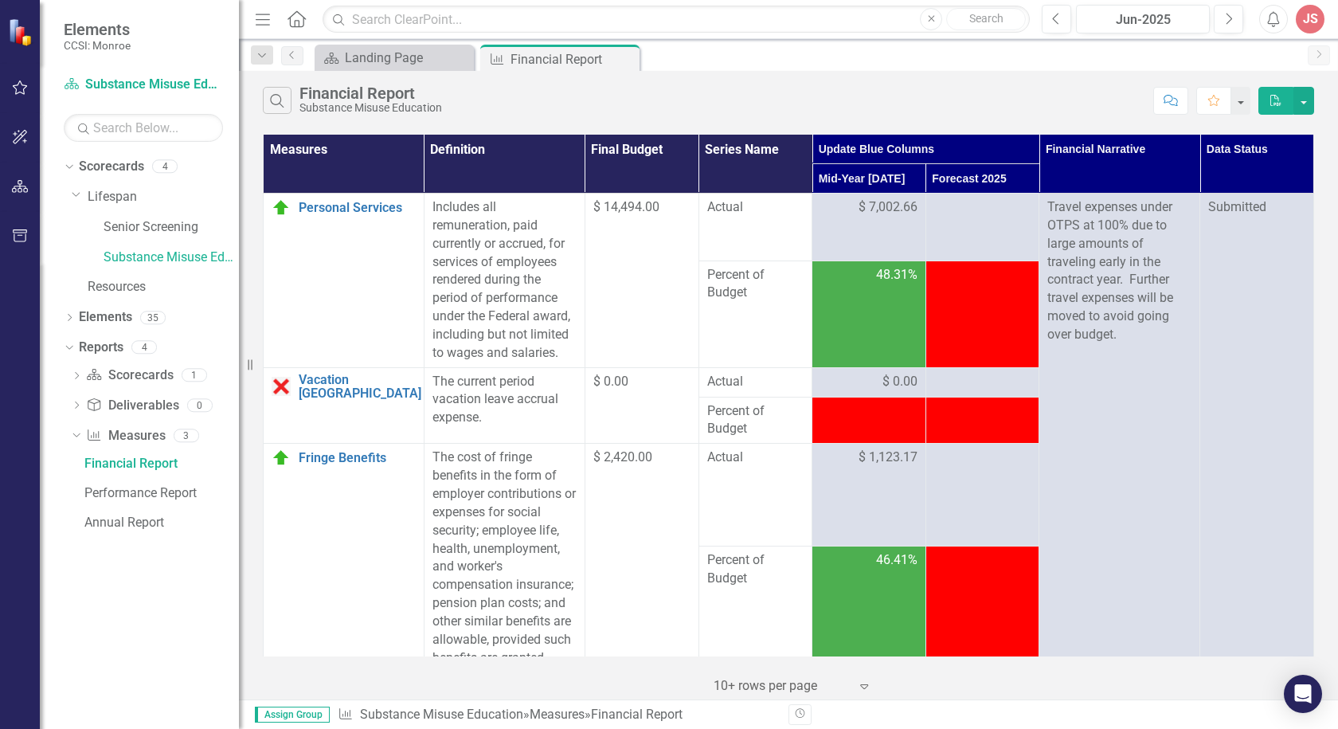
click at [954, 302] on td at bounding box center [982, 313] width 114 height 107
click at [882, 317] on td "48.31%" at bounding box center [869, 313] width 114 height 107
click at [401, 60] on div "Landing Page" at bounding box center [397, 58] width 105 height 20
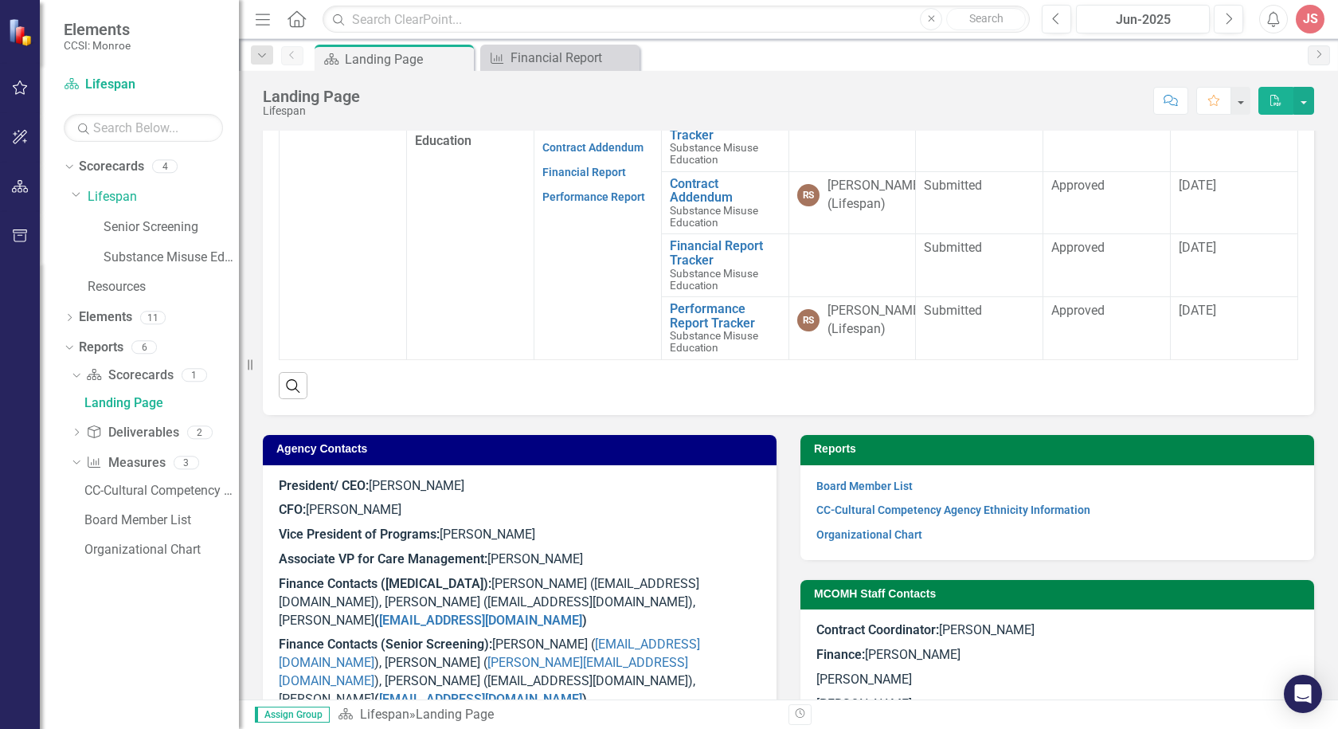
scroll to position [7, 0]
click at [725, 267] on link "Financial Report Tracker" at bounding box center [725, 253] width 111 height 28
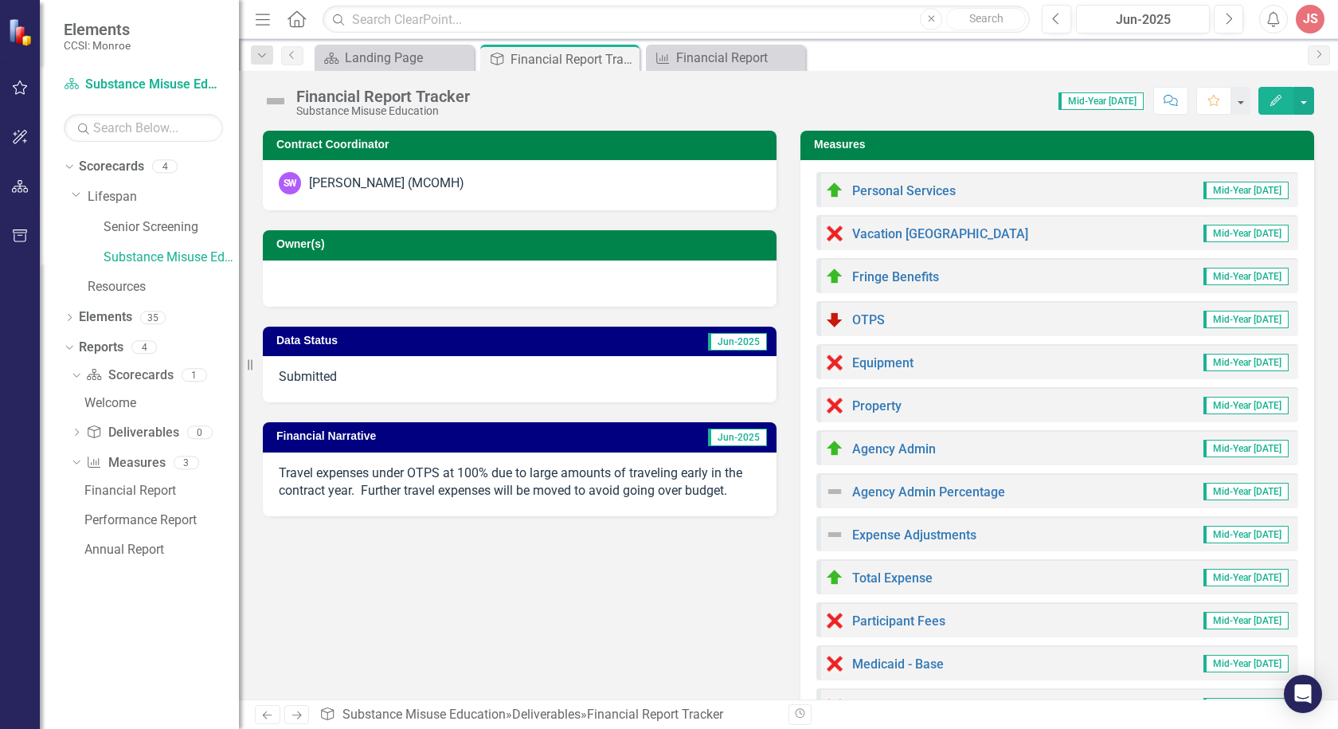
click at [1229, 316] on span "Mid-Year [DATE]" at bounding box center [1245, 320] width 85 height 18
